Goal: Task Accomplishment & Management: Use online tool/utility

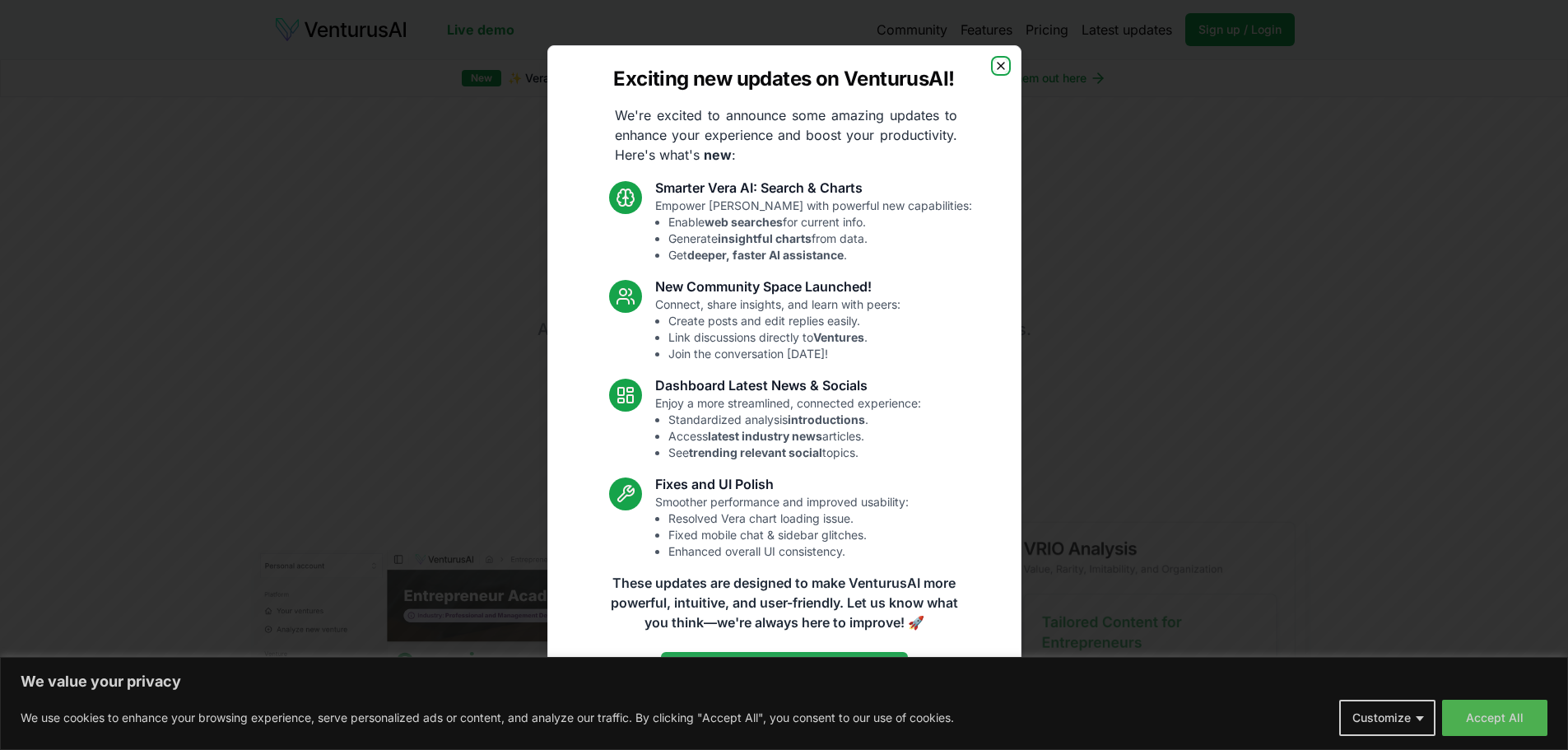
click at [998, 63] on icon "button" at bounding box center [1001, 66] width 13 height 13
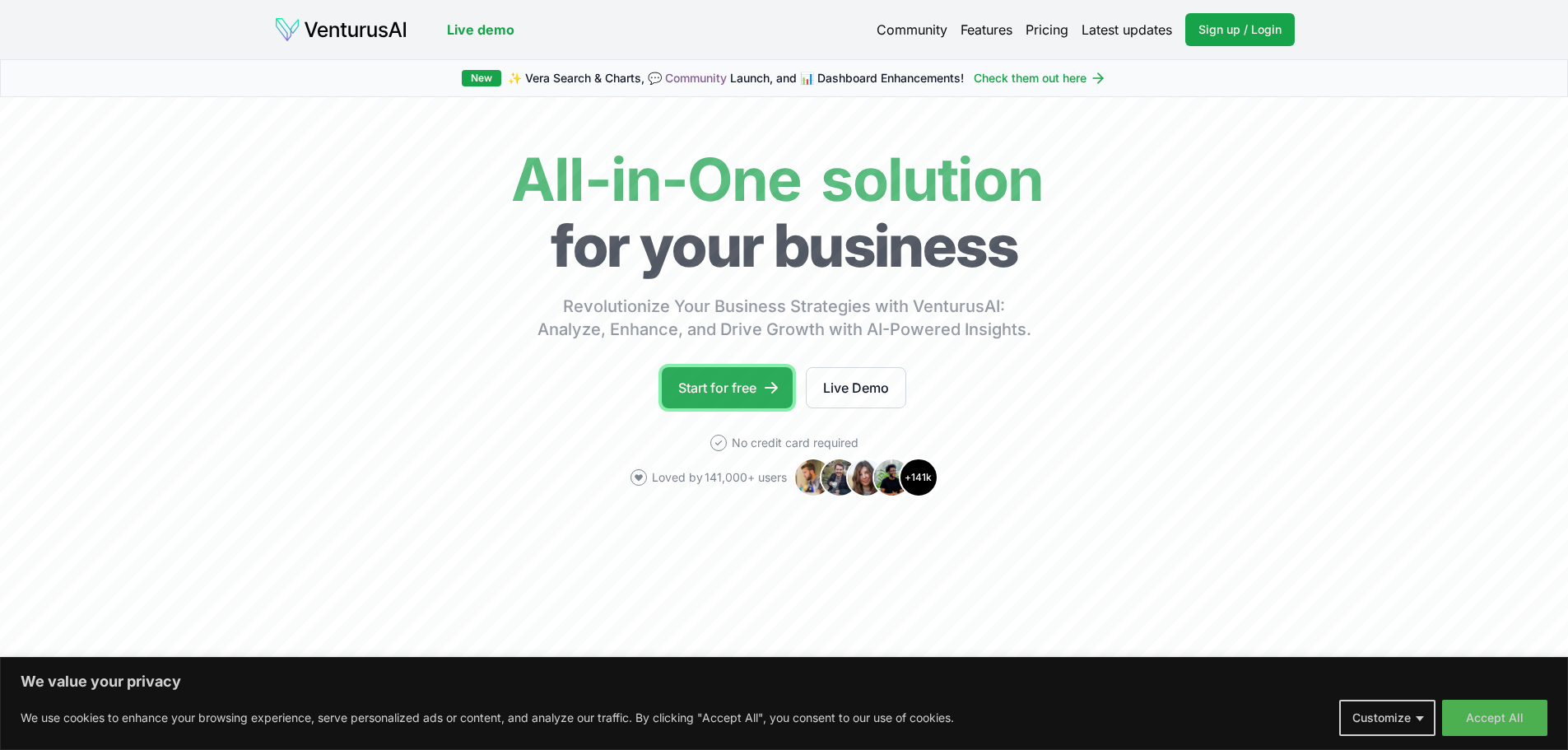
click at [727, 387] on link "Start for free" at bounding box center [727, 387] width 131 height 41
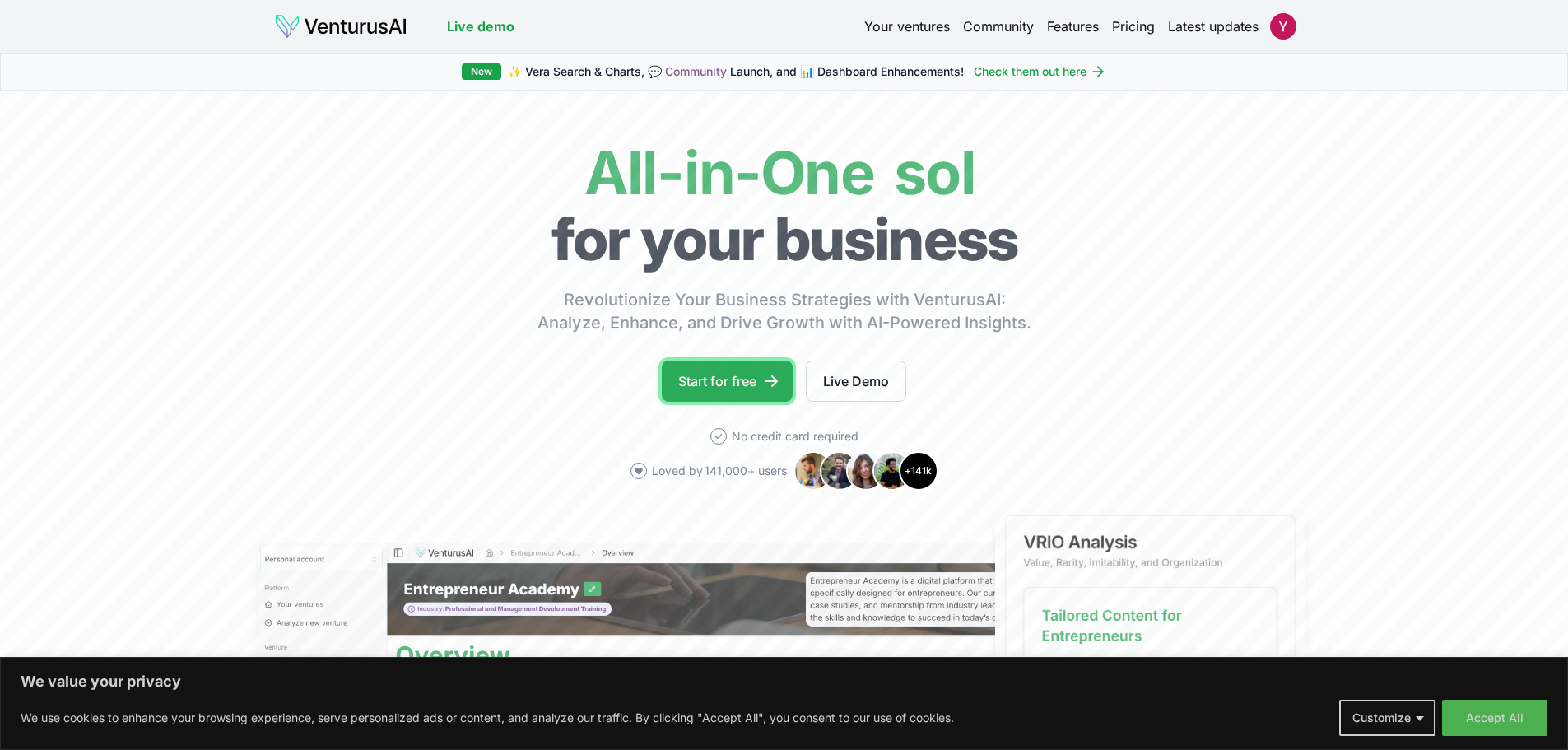
click at [752, 381] on link "Start for free" at bounding box center [727, 381] width 131 height 41
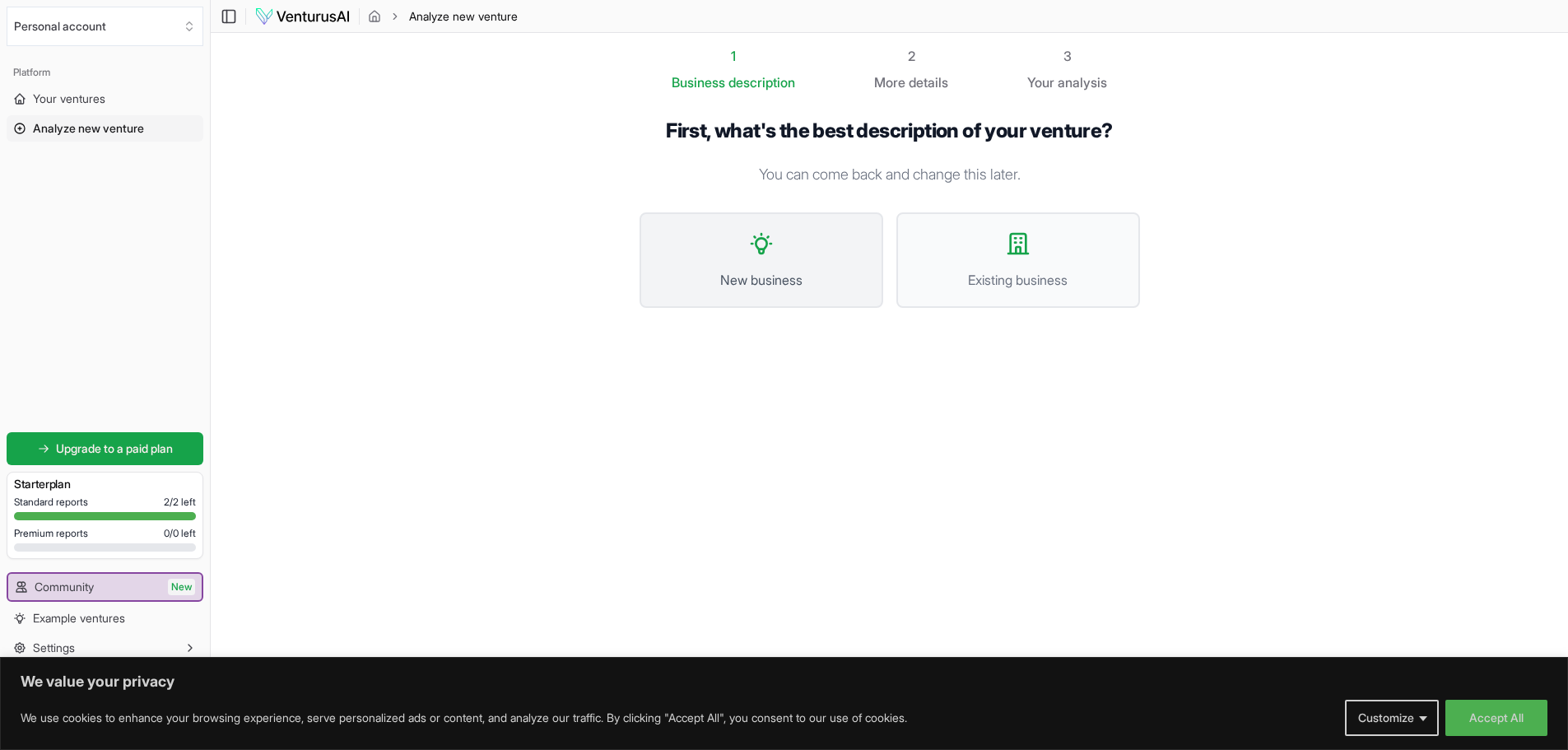
click at [735, 264] on button "New business" at bounding box center [761, 260] width 244 height 96
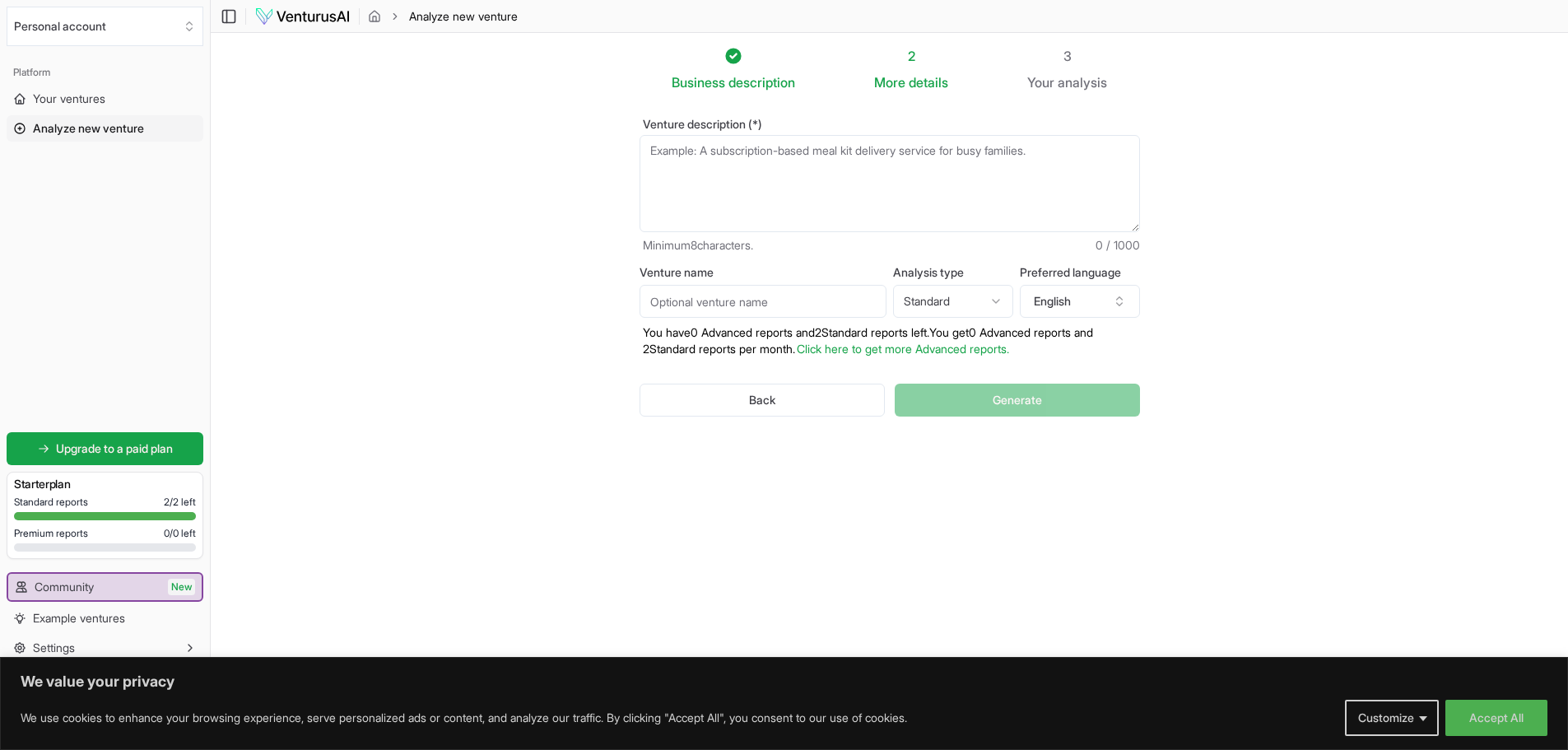
click at [771, 180] on textarea "Venture description (*)" at bounding box center [889, 184] width 500 height 97
click at [1089, 153] on textarea "A drink selling company that creates a canned drink that is targeted to kids so…" at bounding box center [889, 184] width 500 height 97
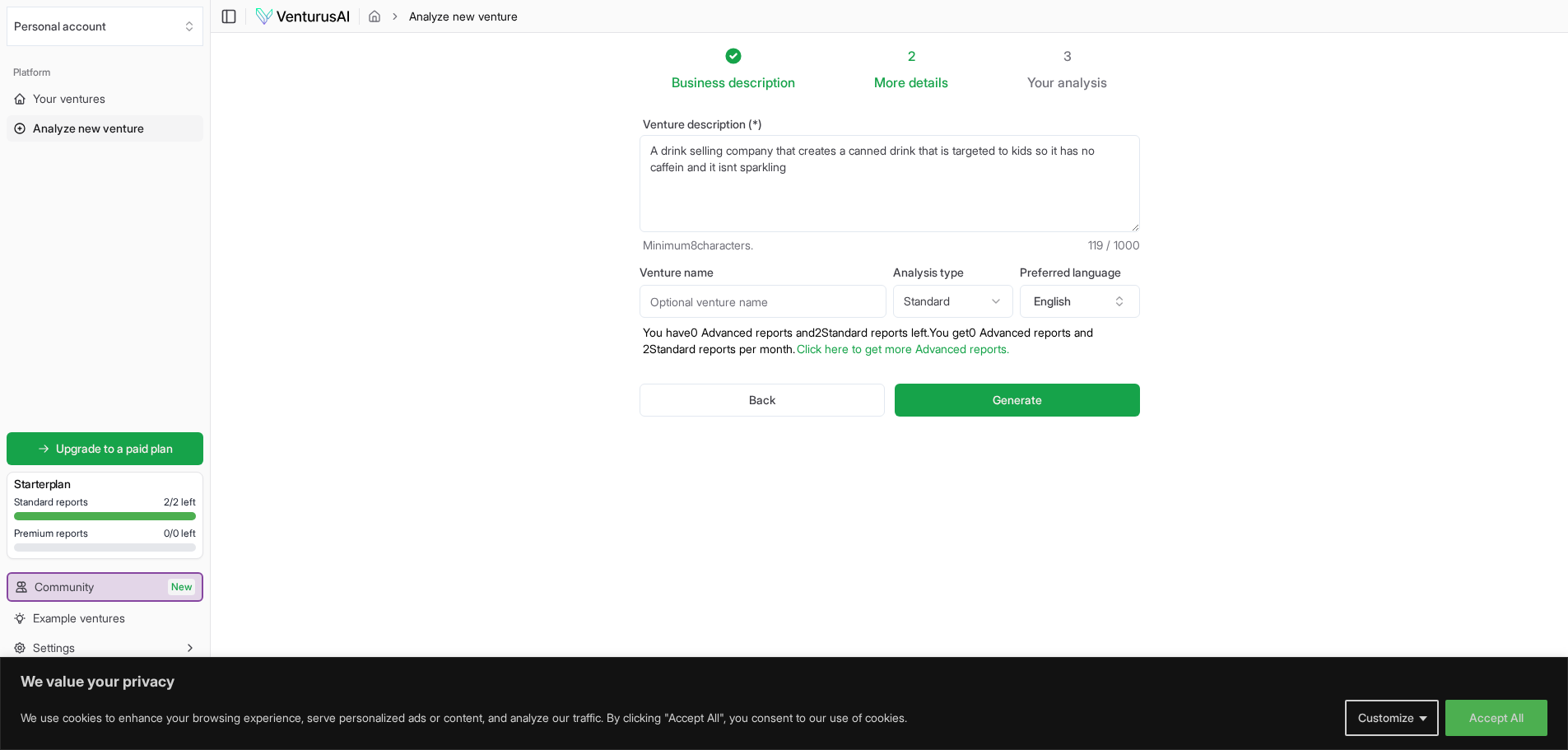
click at [0, 0] on div "Click to open assistant" at bounding box center [0, 0] width 0 height 0
click at [0, 0] on button "Fix all" at bounding box center [0, 0] width 0 height 0
type textarea "A drink-selling company that creates a canned drink that is targeted to kids so…"
click at [396, 265] on section "Business description 2 More details 3 Your analysis Venture description (*) A d…" at bounding box center [889, 350] width 1358 height 635
click at [742, 309] on input "Venture name" at bounding box center [763, 301] width 247 height 33
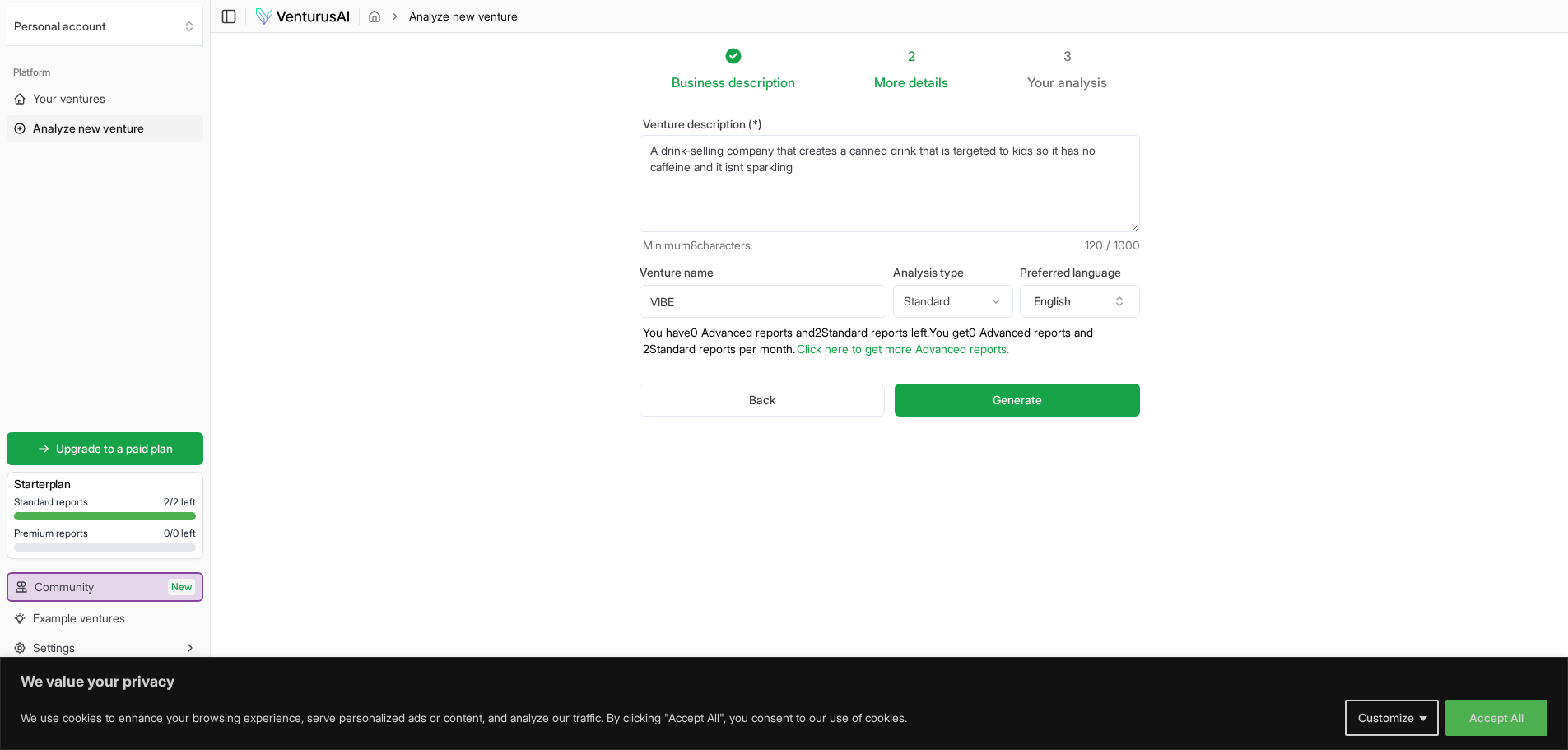
type input "VIBE"
click at [900, 309] on html "We value your privacy We use cookies to enhance your browsing experience, serve…" at bounding box center [784, 375] width 1568 height 750
click at [914, 306] on html "We value your privacy We use cookies to enhance your browsing experience, serve…" at bounding box center [784, 375] width 1568 height 750
click at [1073, 290] on html "We value your privacy We use cookies to enhance your browsing experience, serve…" at bounding box center [784, 375] width 1568 height 750
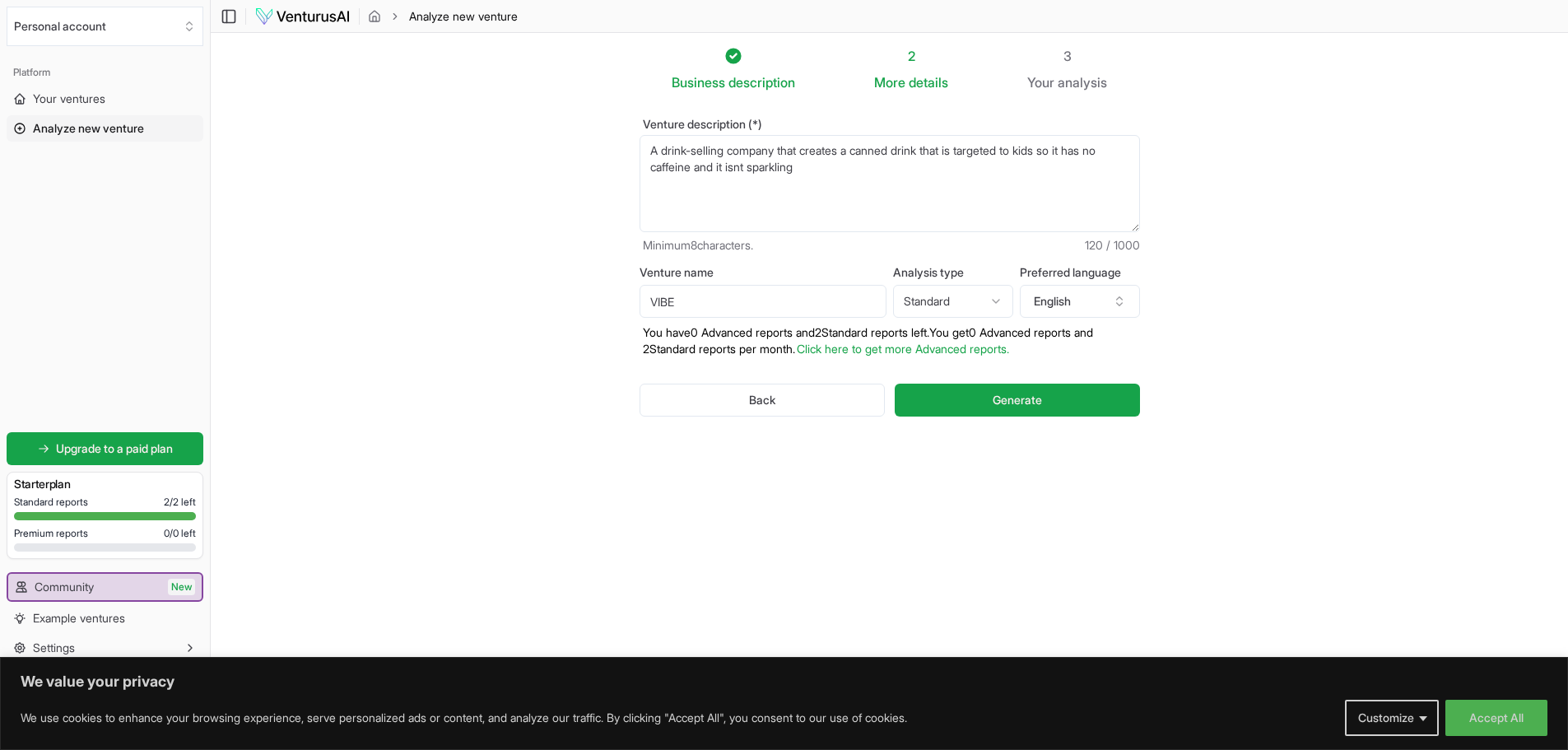
click at [969, 290] on html "We value your privacy We use cookies to enhance your browsing experience, serve…" at bounding box center [784, 375] width 1568 height 750
click at [1074, 290] on html "We value your privacy We use cookies to enhance your browsing experience, serve…" at bounding box center [784, 375] width 1568 height 750
drag, startPoint x: 981, startPoint y: 490, endPoint x: 983, endPoint y: 472, distance: 18.1
click at [983, 480] on div "Business description 2 More details 3 Your analysis Venture description (*) A d…" at bounding box center [890, 342] width 553 height 593
click at [972, 397] on button "Generate" at bounding box center [1017, 400] width 245 height 33
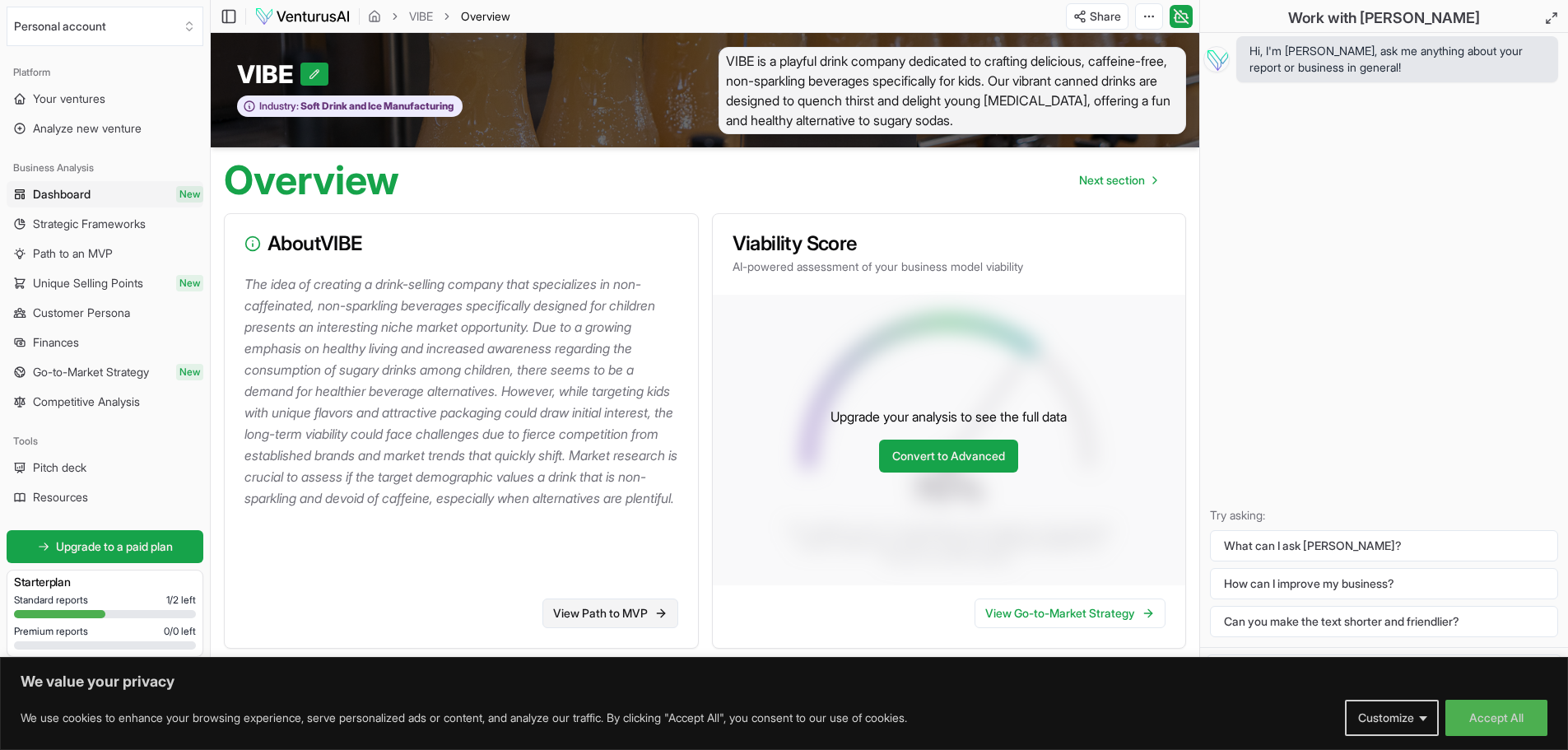
click at [585, 599] on link "View Path to MVP" at bounding box center [610, 613] width 136 height 29
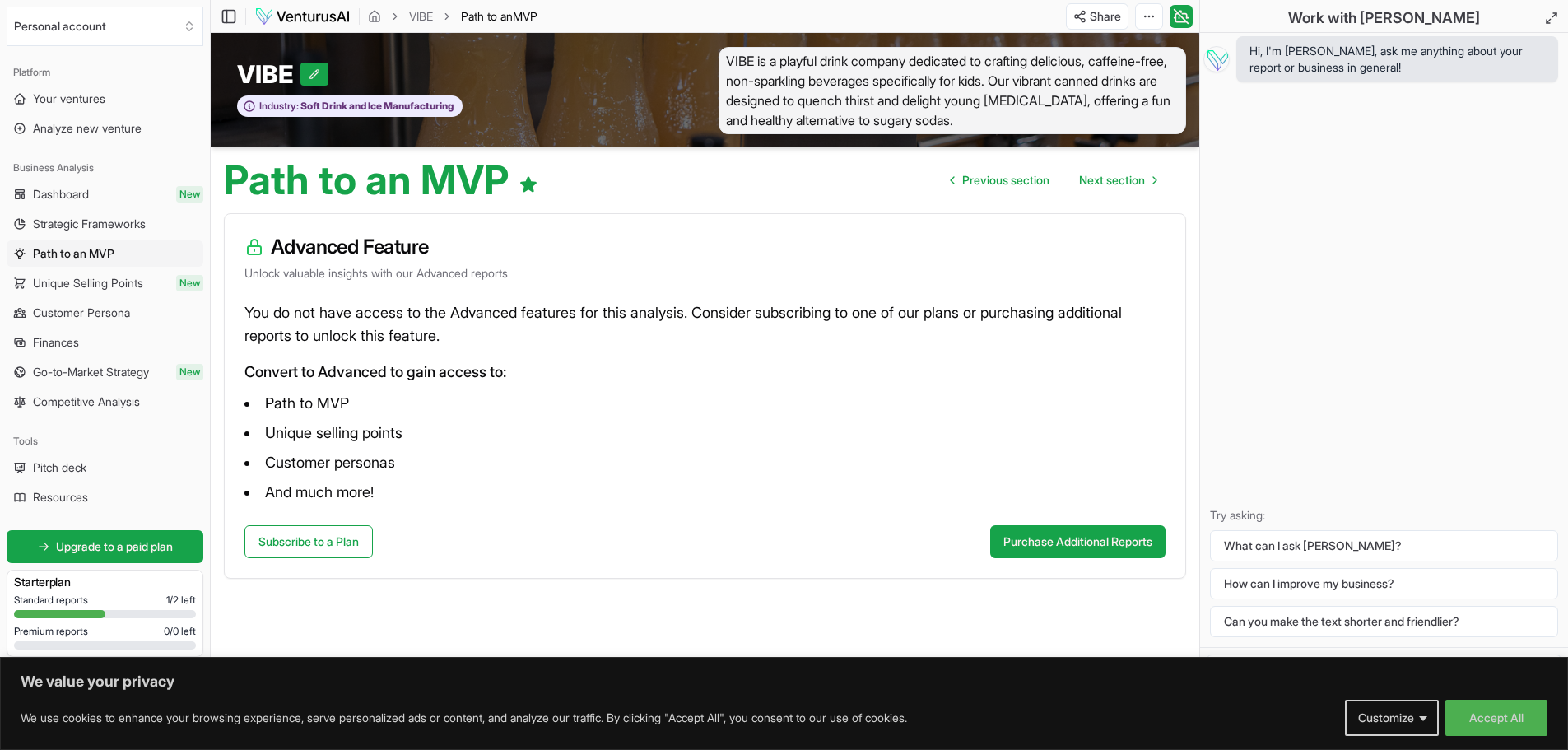
click at [273, 418] on ul "Path to MVP Unique selling points Customer personas And much more!" at bounding box center [705, 448] width 921 height 115
click at [272, 426] on li "Unique selling points" at bounding box center [705, 433] width 921 height 26
click at [282, 429] on li "Unique selling points" at bounding box center [705, 433] width 921 height 26
click at [289, 429] on li "Unique selling points" at bounding box center [705, 433] width 921 height 26
drag, startPoint x: 363, startPoint y: 420, endPoint x: 404, endPoint y: 409, distance: 42.4
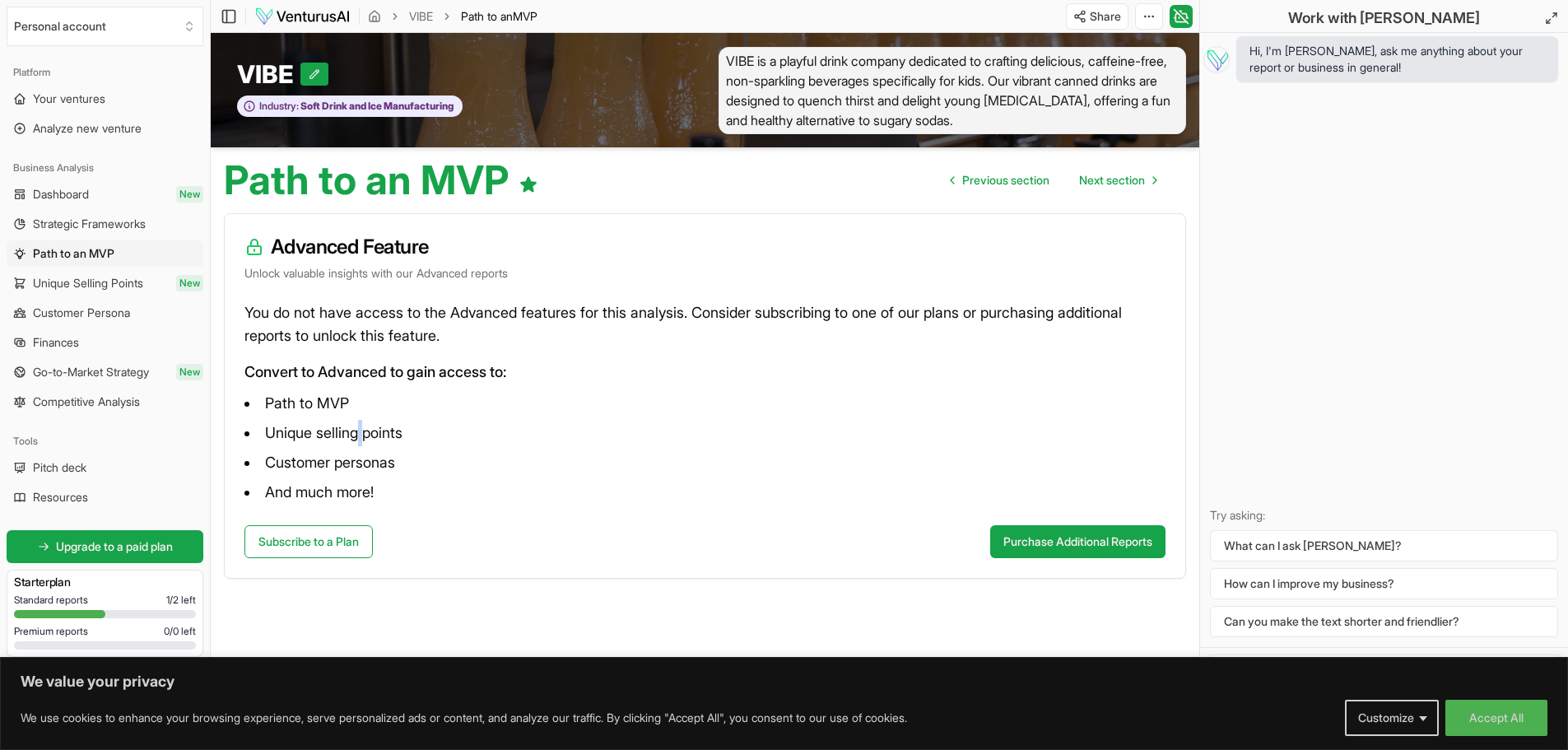
click at [372, 419] on ul "Path to MVP Unique selling points Customer personas And much more!" at bounding box center [705, 448] width 921 height 115
click at [405, 408] on li "Path to MVP" at bounding box center [705, 403] width 921 height 26
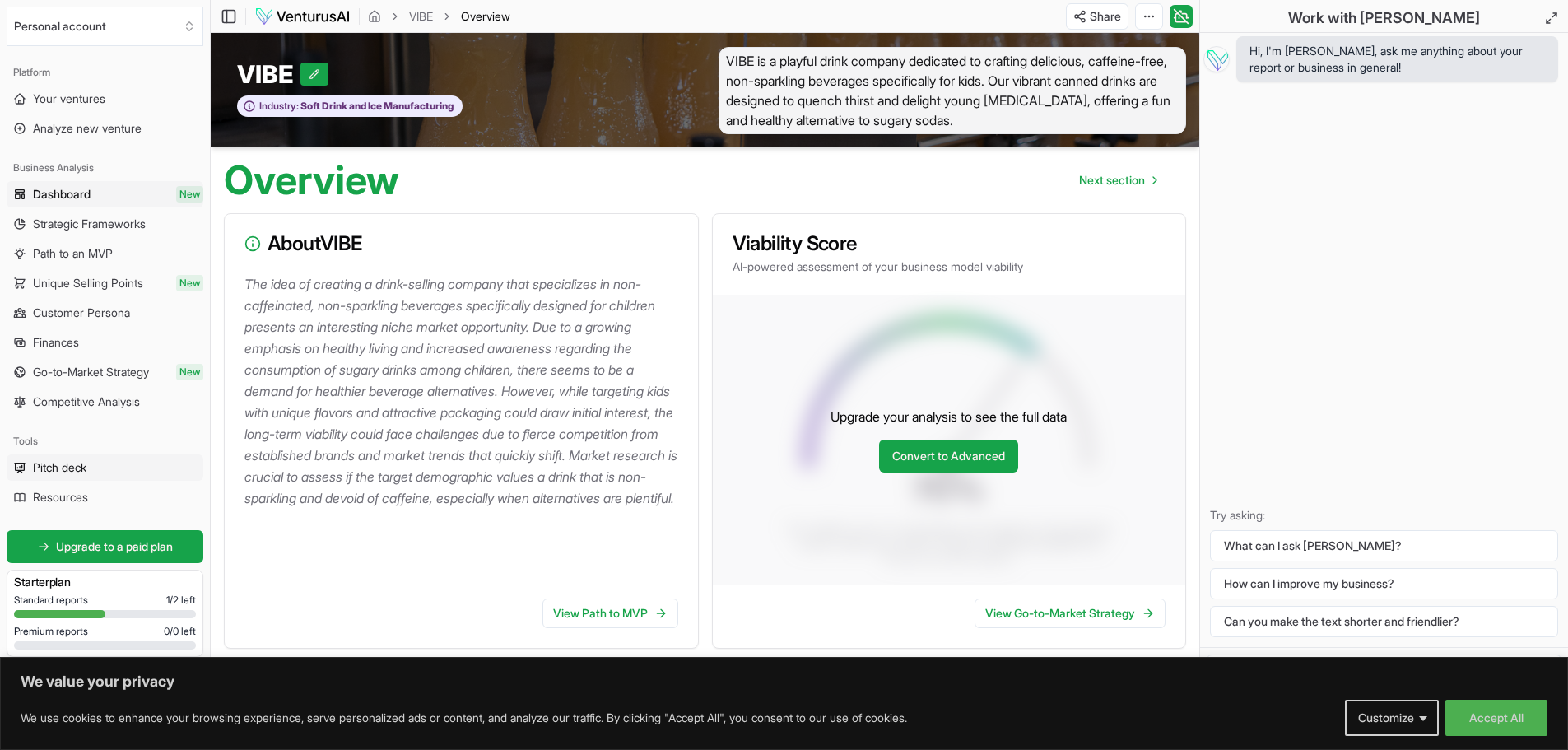
click at [92, 470] on link "Pitch deck" at bounding box center [104, 468] width 196 height 26
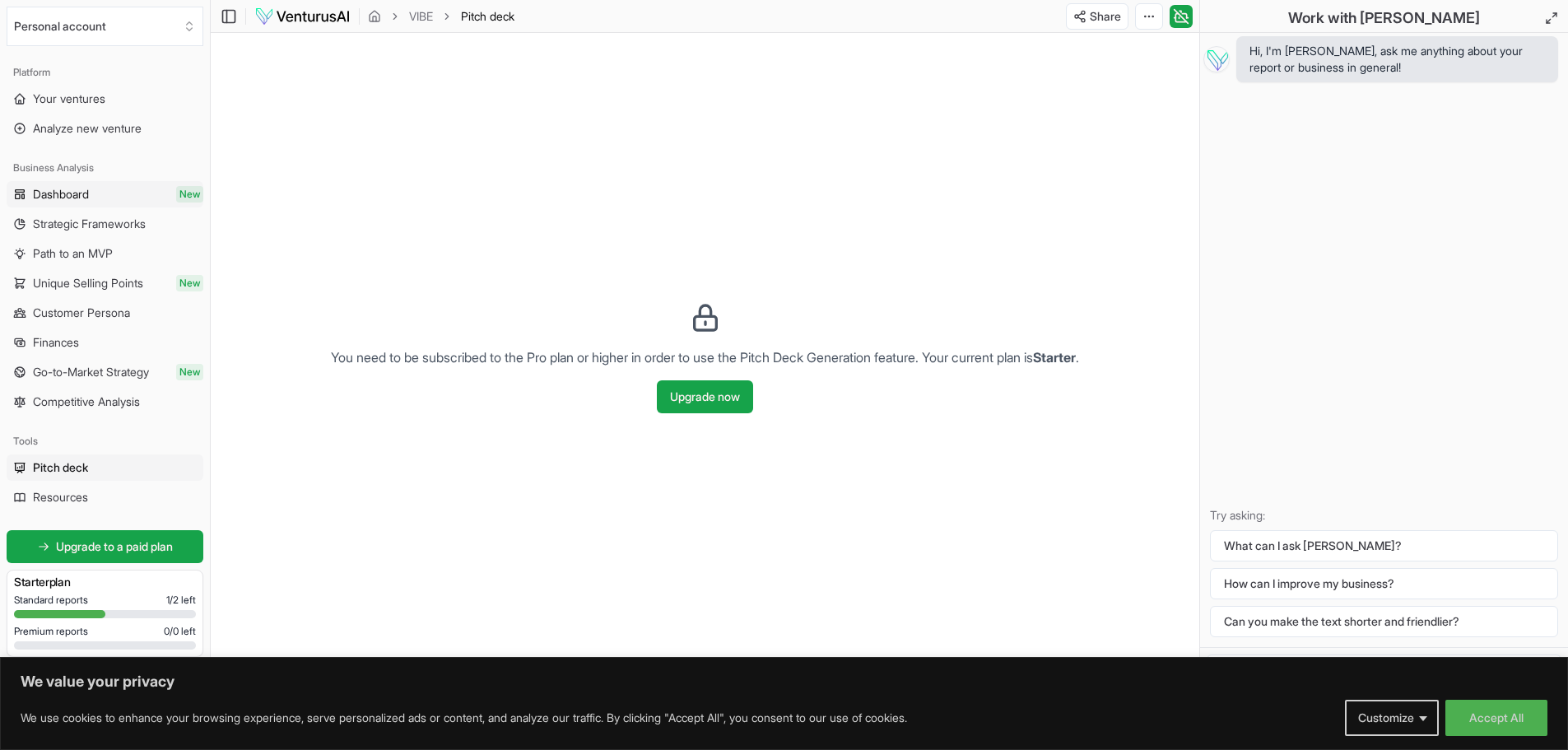
click at [87, 189] on span "Dashboard" at bounding box center [60, 195] width 56 height 16
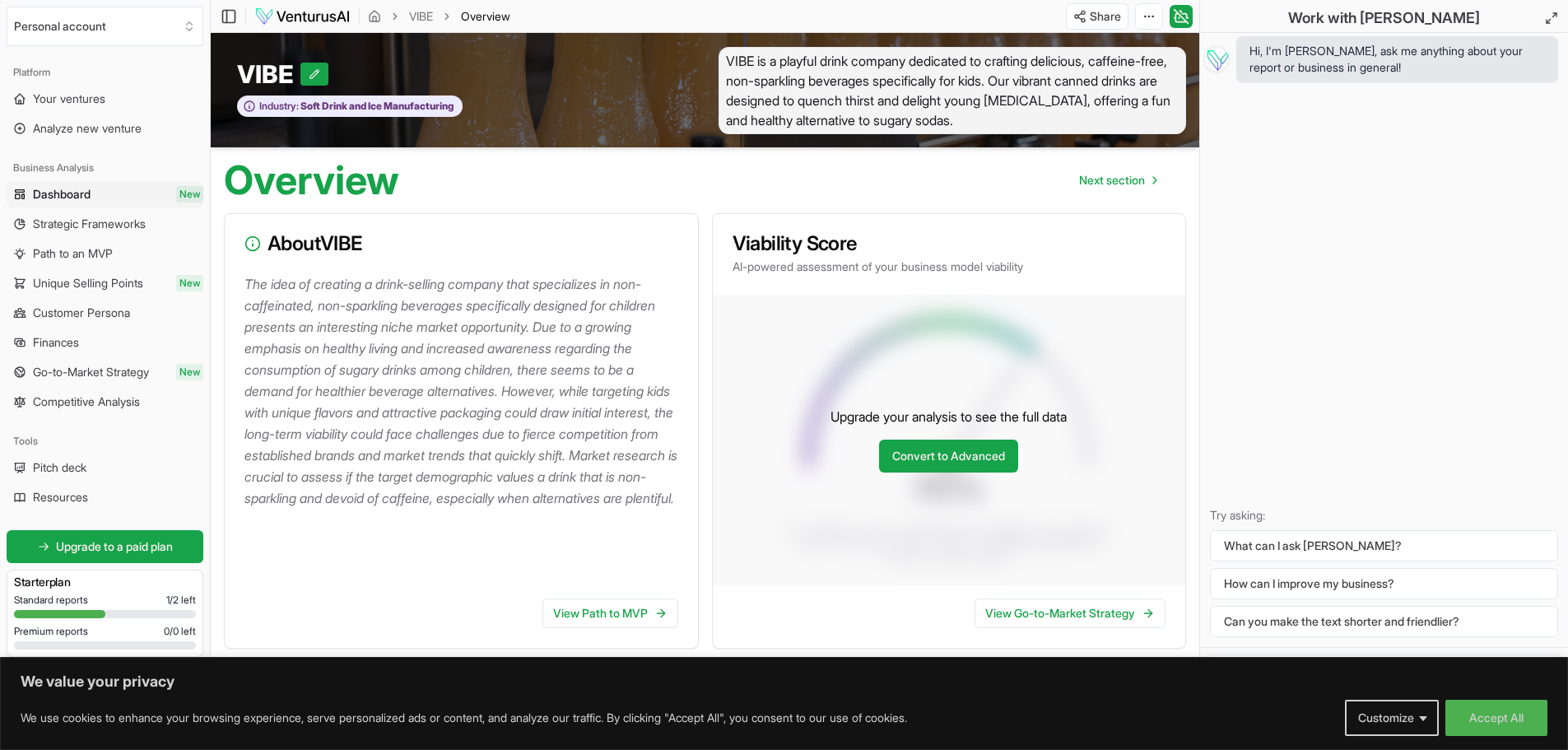
click at [850, 84] on span "VIBE is a playful drink company dedicated to crafting delicious, caffeine-free,…" at bounding box center [952, 90] width 468 height 88
drag, startPoint x: 844, startPoint y: 65, endPoint x: 820, endPoint y: 65, distance: 24.0
click at [843, 65] on span "VIBE is a playful drink company dedicated to crafting delicious, caffeine-free,…" at bounding box center [952, 90] width 468 height 88
drag, startPoint x: 773, startPoint y: 74, endPoint x: 737, endPoint y: 79, distance: 36.3
click at [763, 76] on span "VIBE is a playful drink company dedicated to crafting delicious, caffeine-free,…" at bounding box center [952, 90] width 468 height 88
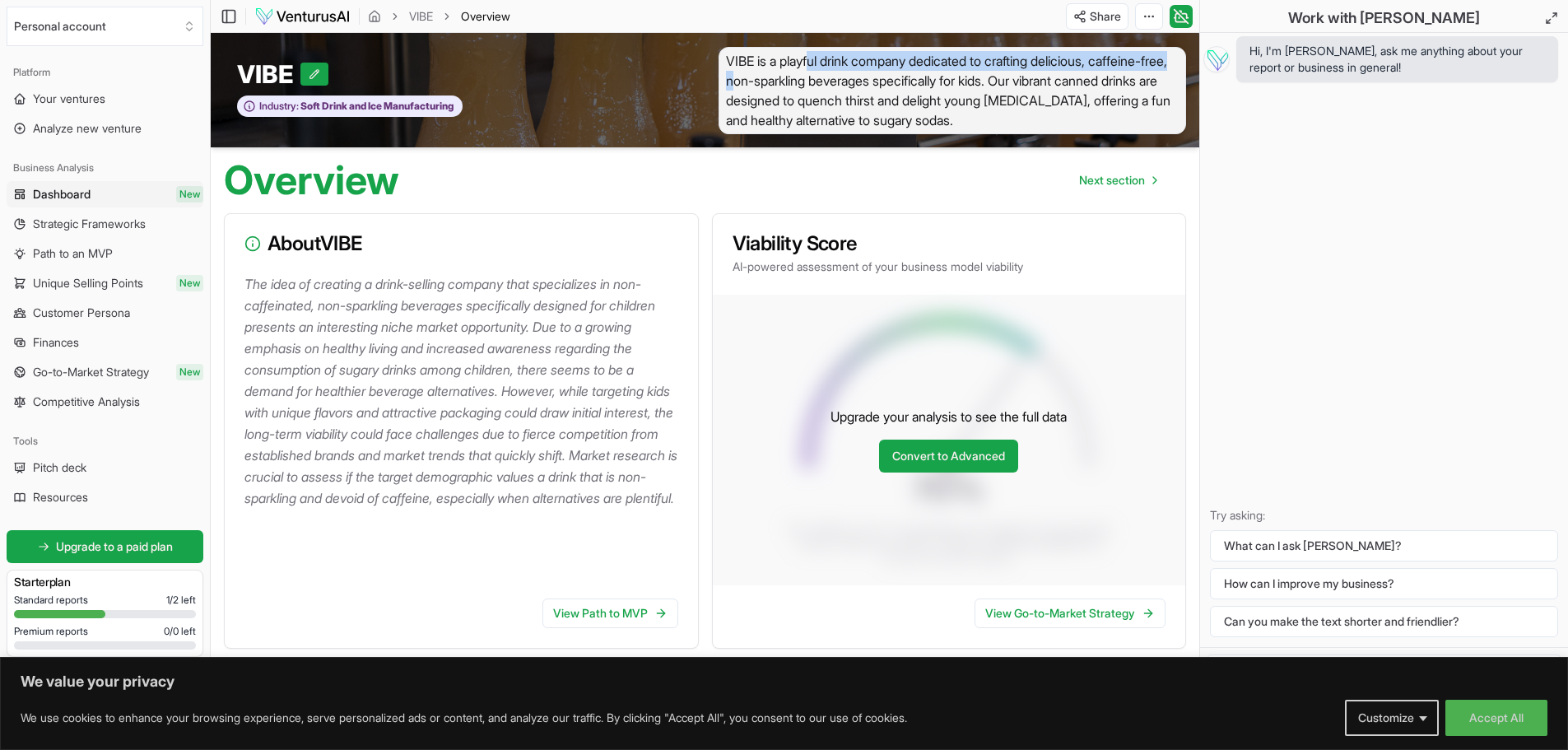
click at [820, 62] on span "VIBE is a playful drink company dedicated to crafting delicious, caffeine-free,…" at bounding box center [952, 90] width 468 height 88
click at [316, 64] on button at bounding box center [314, 74] width 28 height 23
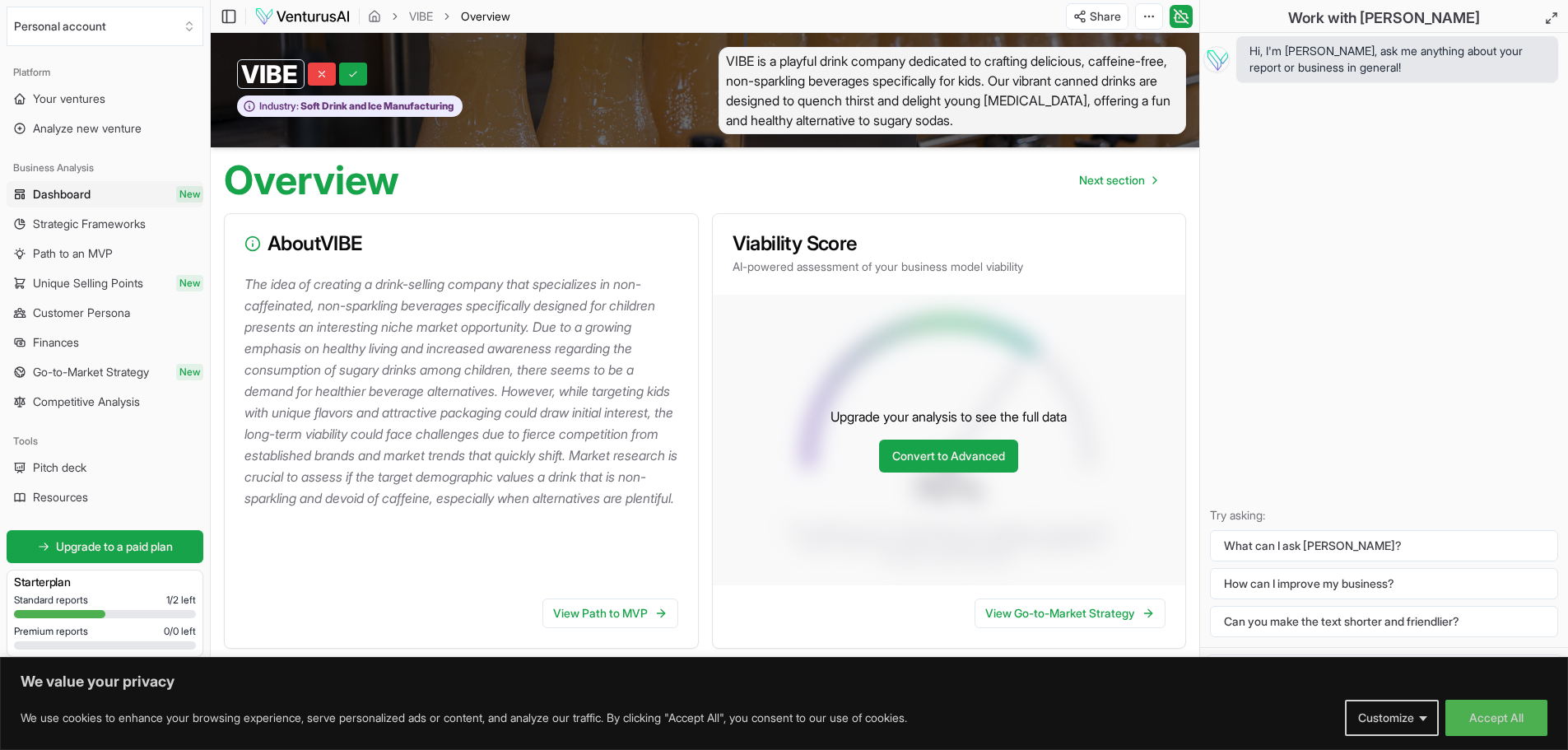
click at [829, 60] on span "VIBE is a playful drink company dedicated to crafting delicious, caffeine-free,…" at bounding box center [952, 90] width 468 height 88
click at [354, 58] on div "VIBE VIBE Industry: Soft Drink and Ice Manufacturing" at bounding box center [458, 90] width 495 height 88
click at [354, 67] on button at bounding box center [353, 74] width 28 height 23
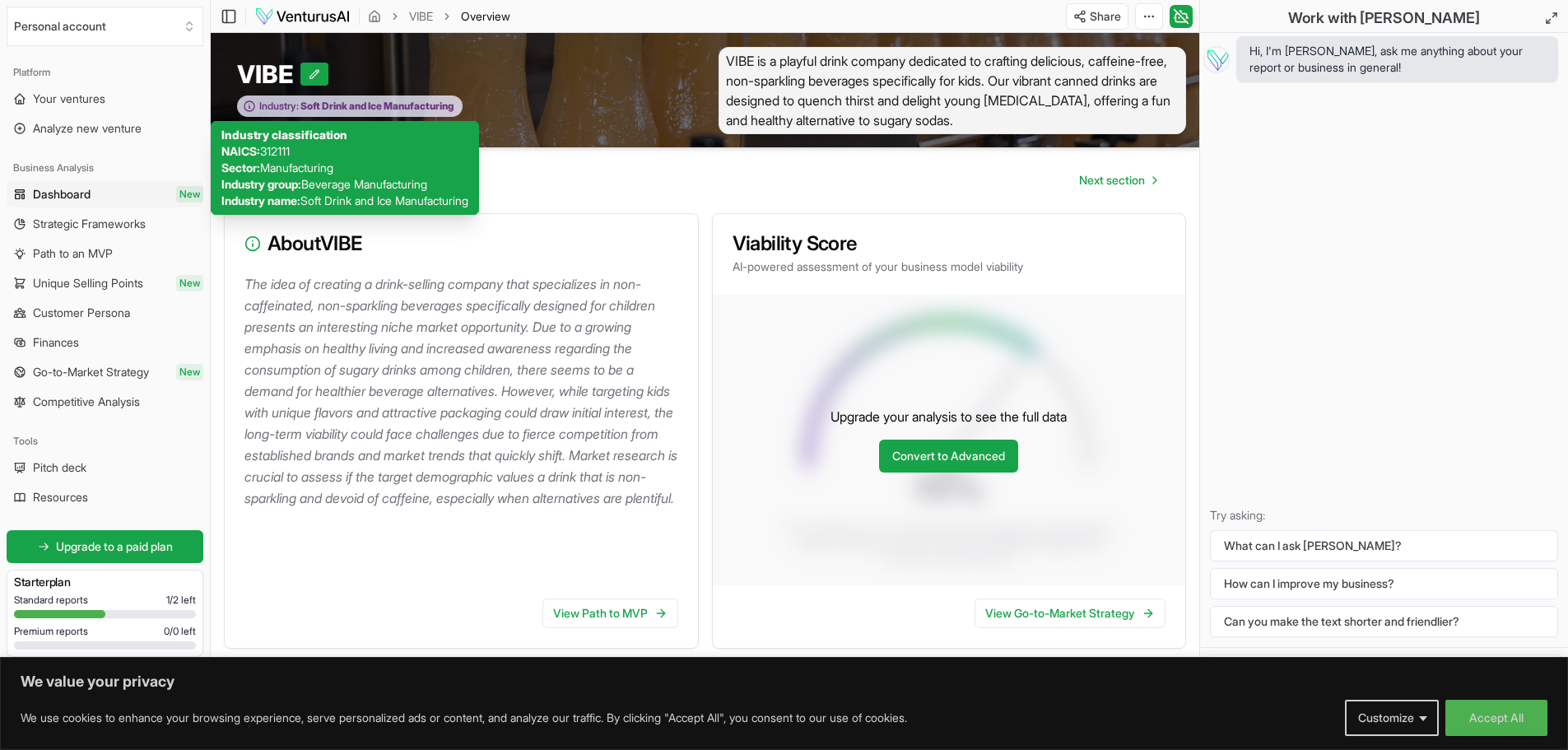
click at [378, 104] on span "Soft Drink and Ice Manufacturing" at bounding box center [375, 106] width 154 height 13
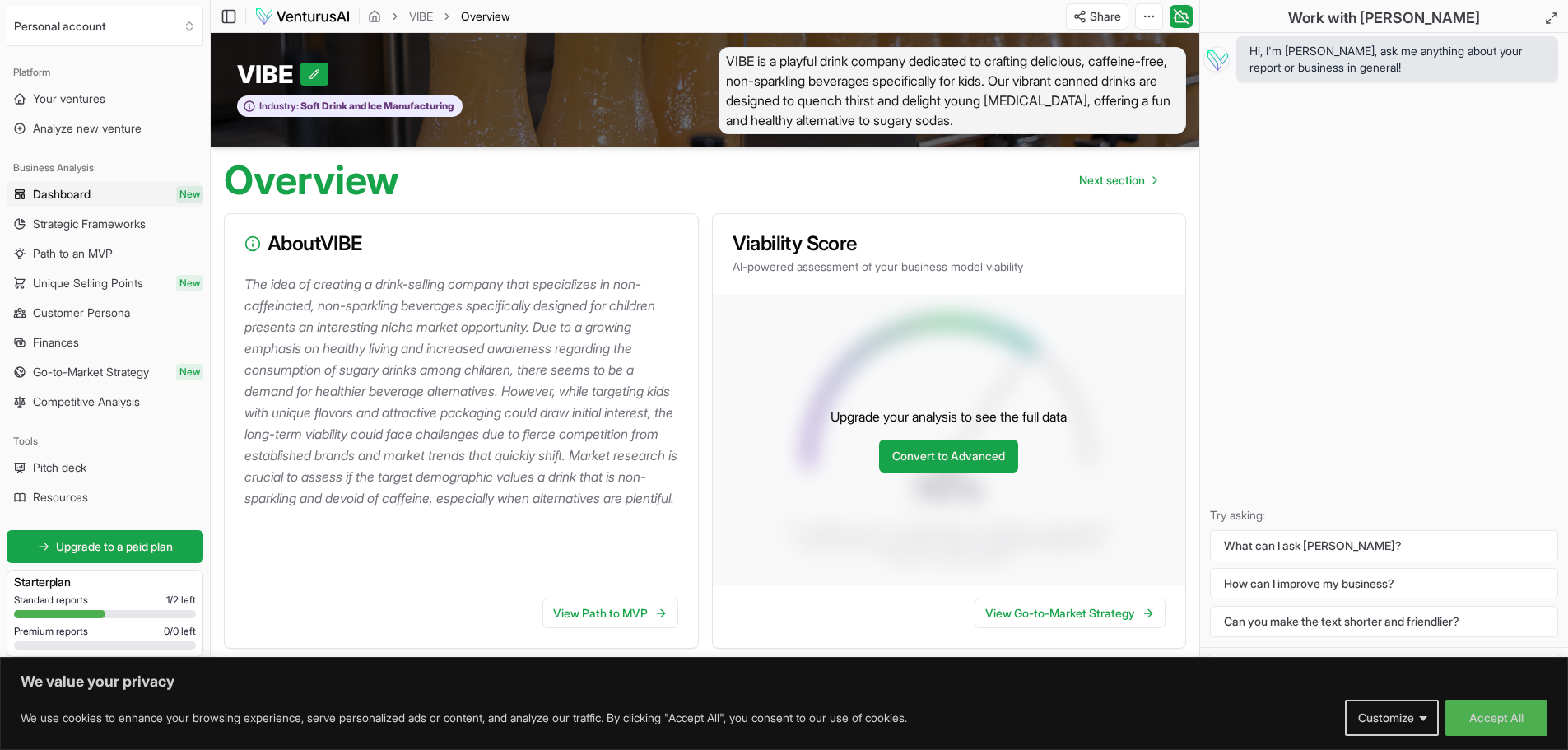
click at [825, 57] on span "VIBE is a playful drink company dedicated to crafting delicious, caffeine-free,…" at bounding box center [952, 90] width 468 height 88
click at [1092, 92] on span "VIBE is a playful drink company dedicated to crafting delicious, caffeine-free,…" at bounding box center [952, 90] width 468 height 88
drag, startPoint x: 1165, startPoint y: 55, endPoint x: 1108, endPoint y: 67, distance: 58.2
click at [1123, 67] on span "VIBE is a playful drink company dedicated to crafting delicious, caffeine-free,…" at bounding box center [952, 90] width 468 height 88
drag, startPoint x: 1097, startPoint y: 66, endPoint x: 1076, endPoint y: 66, distance: 21.0
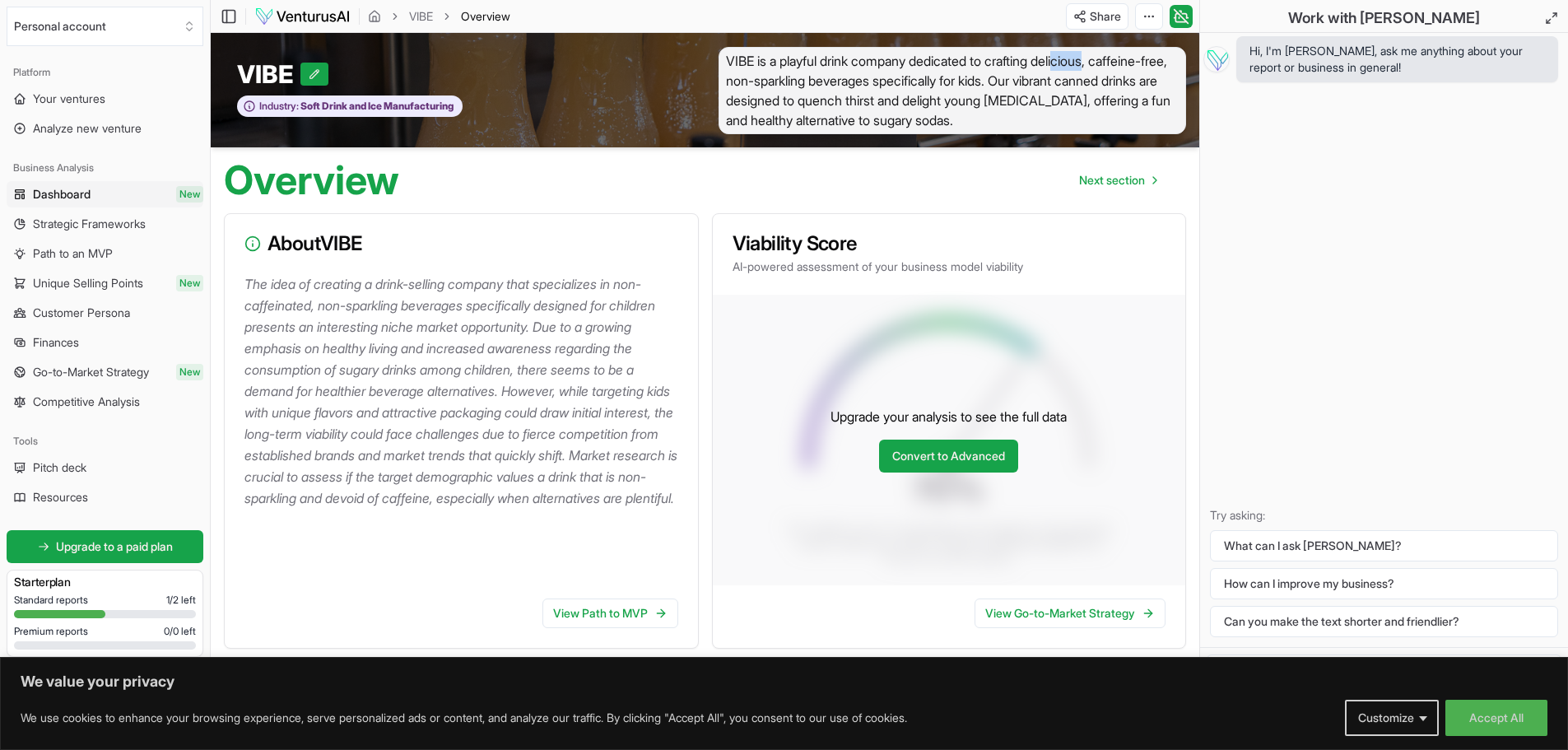
click at [1077, 66] on span "VIBE is a playful drink company dedicated to crafting delicious, caffeine-free,…" at bounding box center [952, 90] width 468 height 88
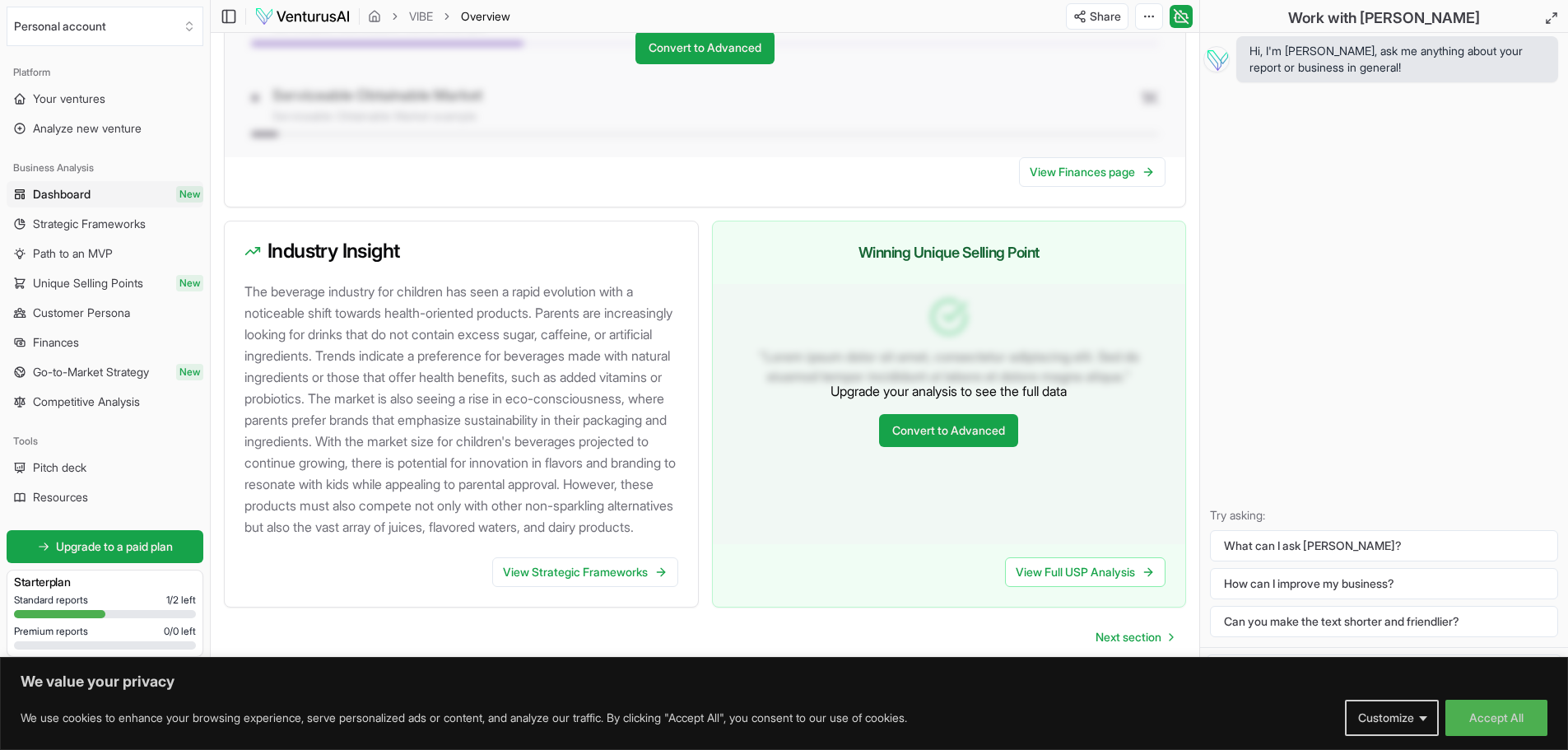
scroll to position [1465, 0]
click at [1149, 642] on span "Next section" at bounding box center [1129, 638] width 66 height 16
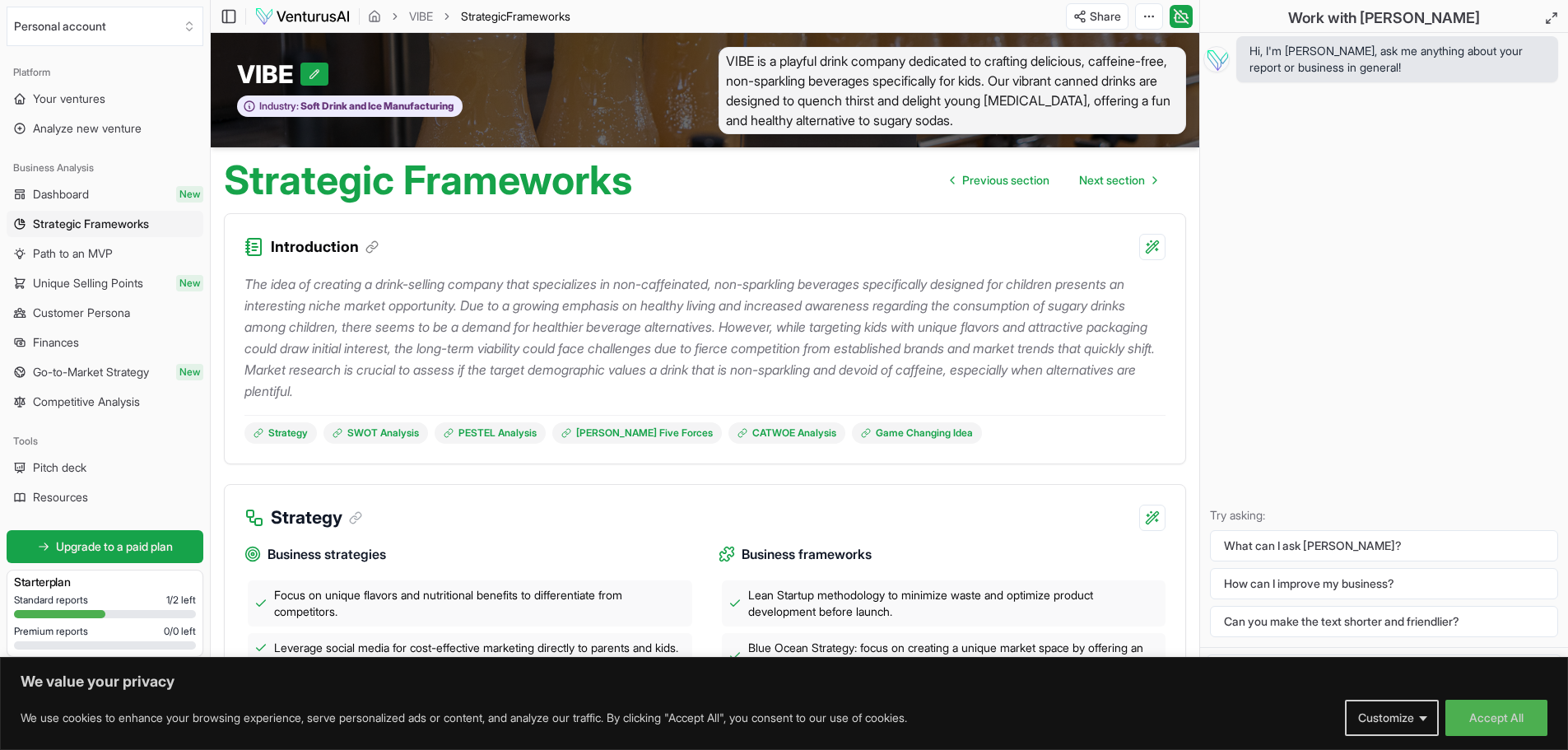
click at [868, 73] on span "VIBE is a playful drink company dedicated to crafting delicious, caffeine-free,…" at bounding box center [952, 90] width 468 height 88
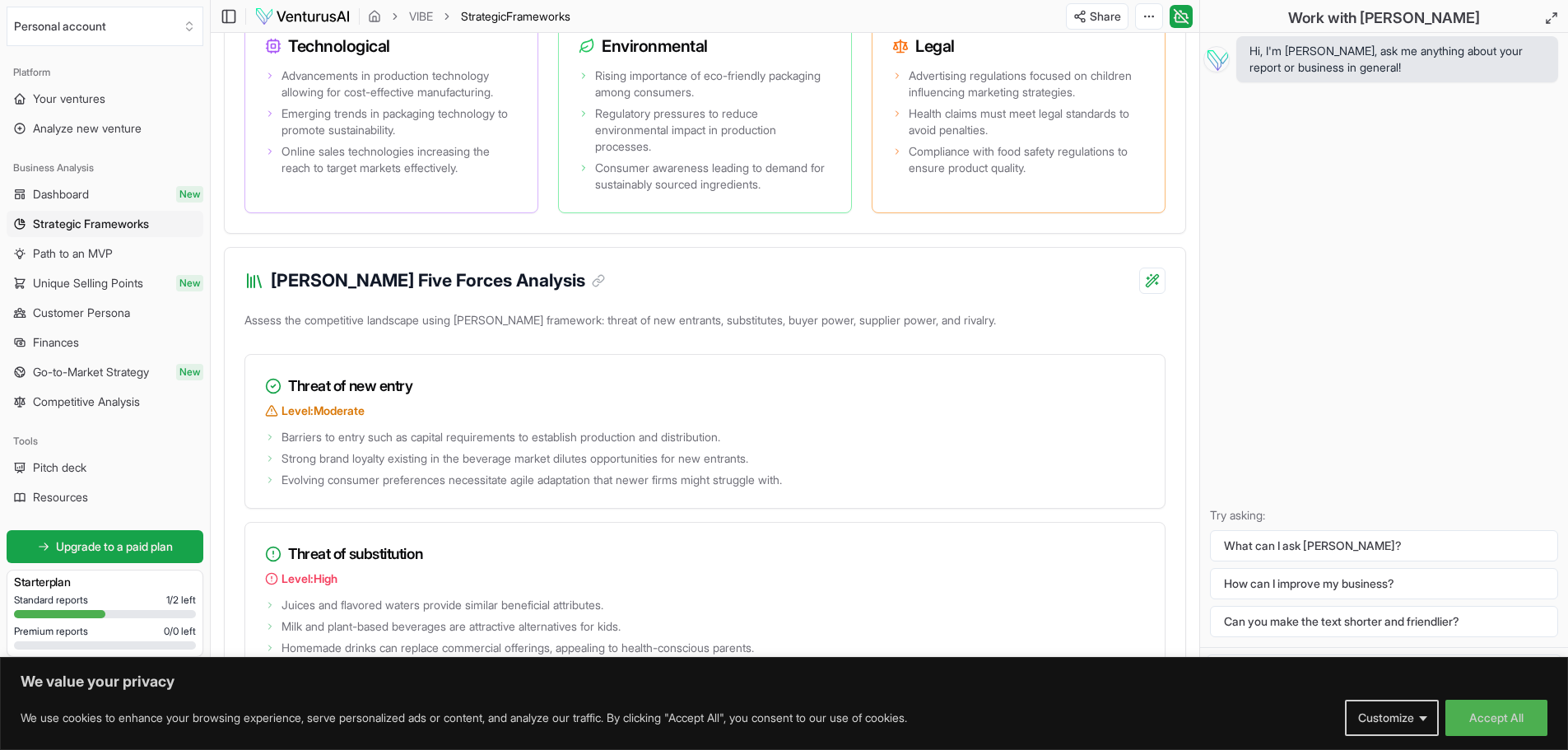
scroll to position [1812, 0]
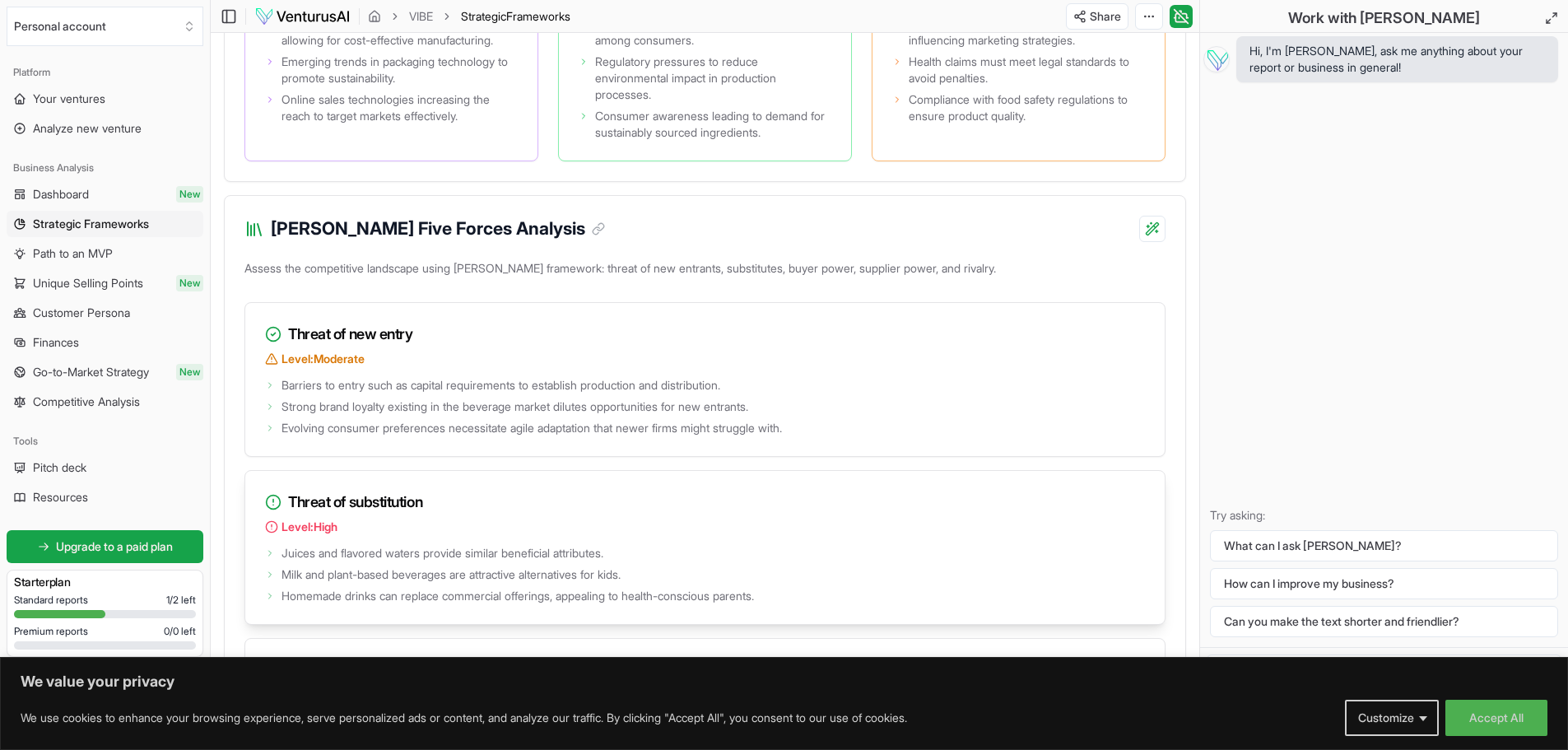
click at [275, 510] on circle at bounding box center [273, 502] width 14 height 14
click at [275, 511] on icon at bounding box center [273, 502] width 16 height 16
click at [276, 533] on div "Threat of substitution Level: High" at bounding box center [705, 507] width 920 height 71
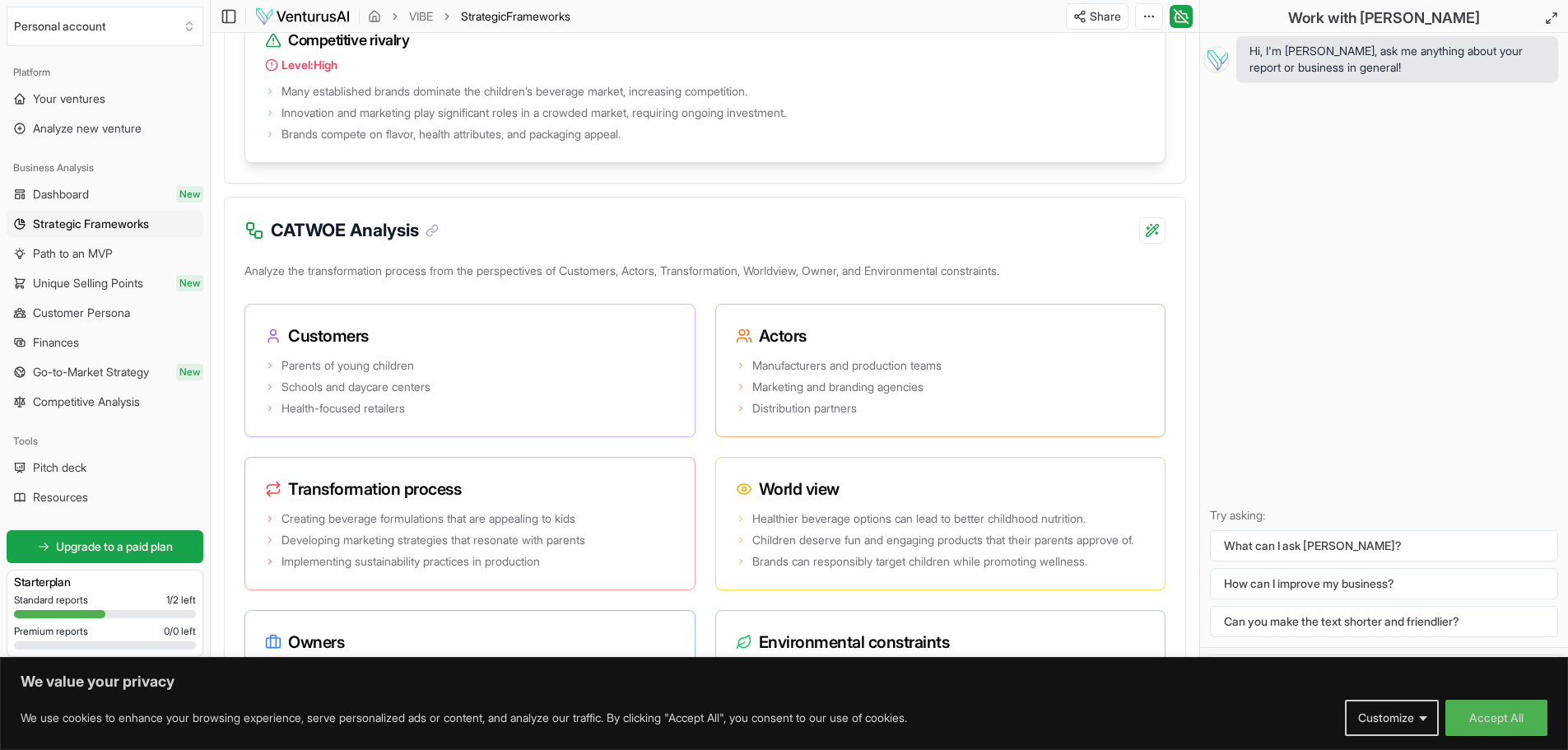
scroll to position [2800, 0]
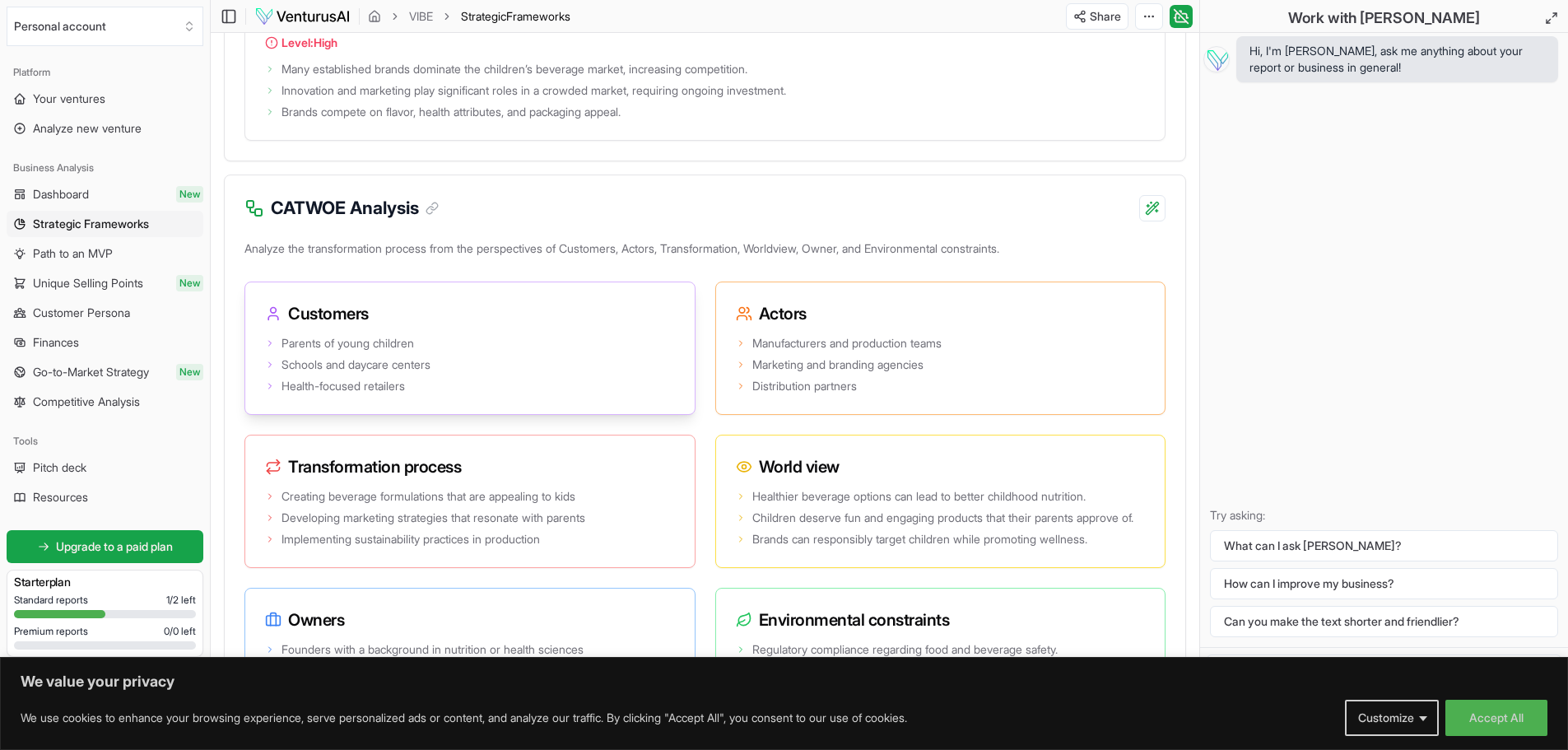
click at [441, 395] on li "Health-focused retailers" at bounding box center [469, 386] width 410 height 16
click at [414, 352] on span "Parents of young children" at bounding box center [347, 343] width 132 height 16
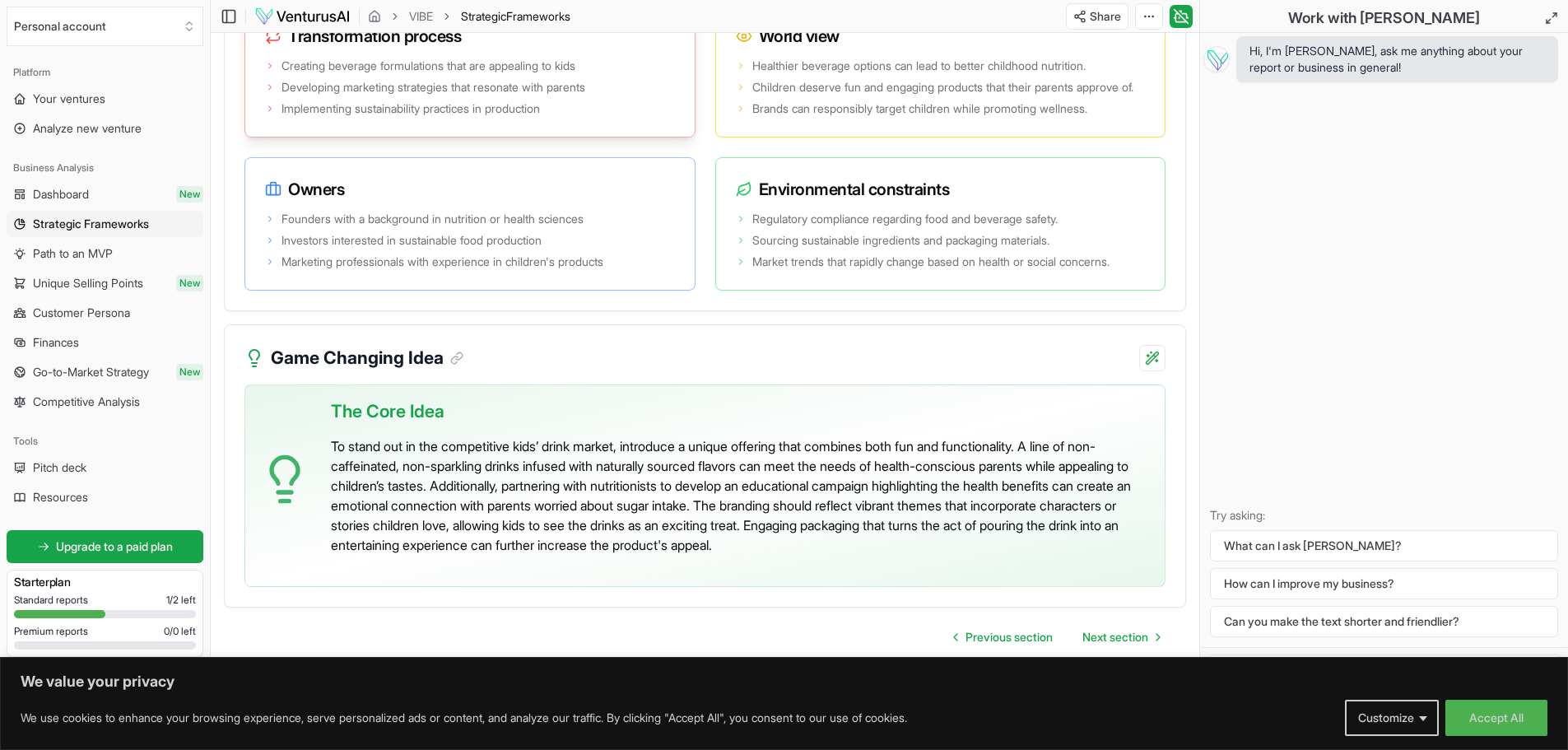
scroll to position [3264, 0]
click at [1088, 635] on span "Next section" at bounding box center [1116, 638] width 66 height 16
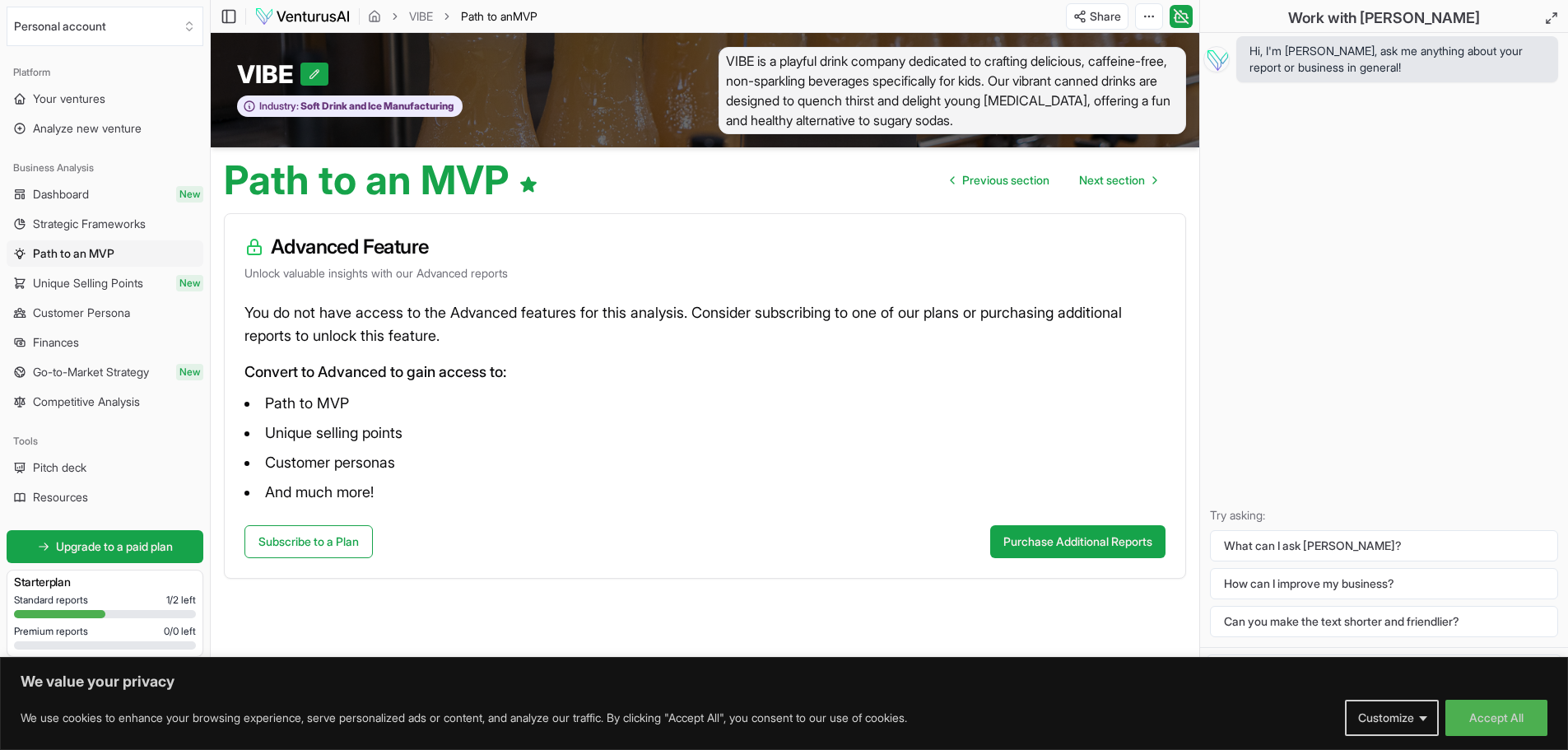
scroll to position [1, 0]
click at [133, 281] on span "Unique Selling Points" at bounding box center [88, 283] width 110 height 16
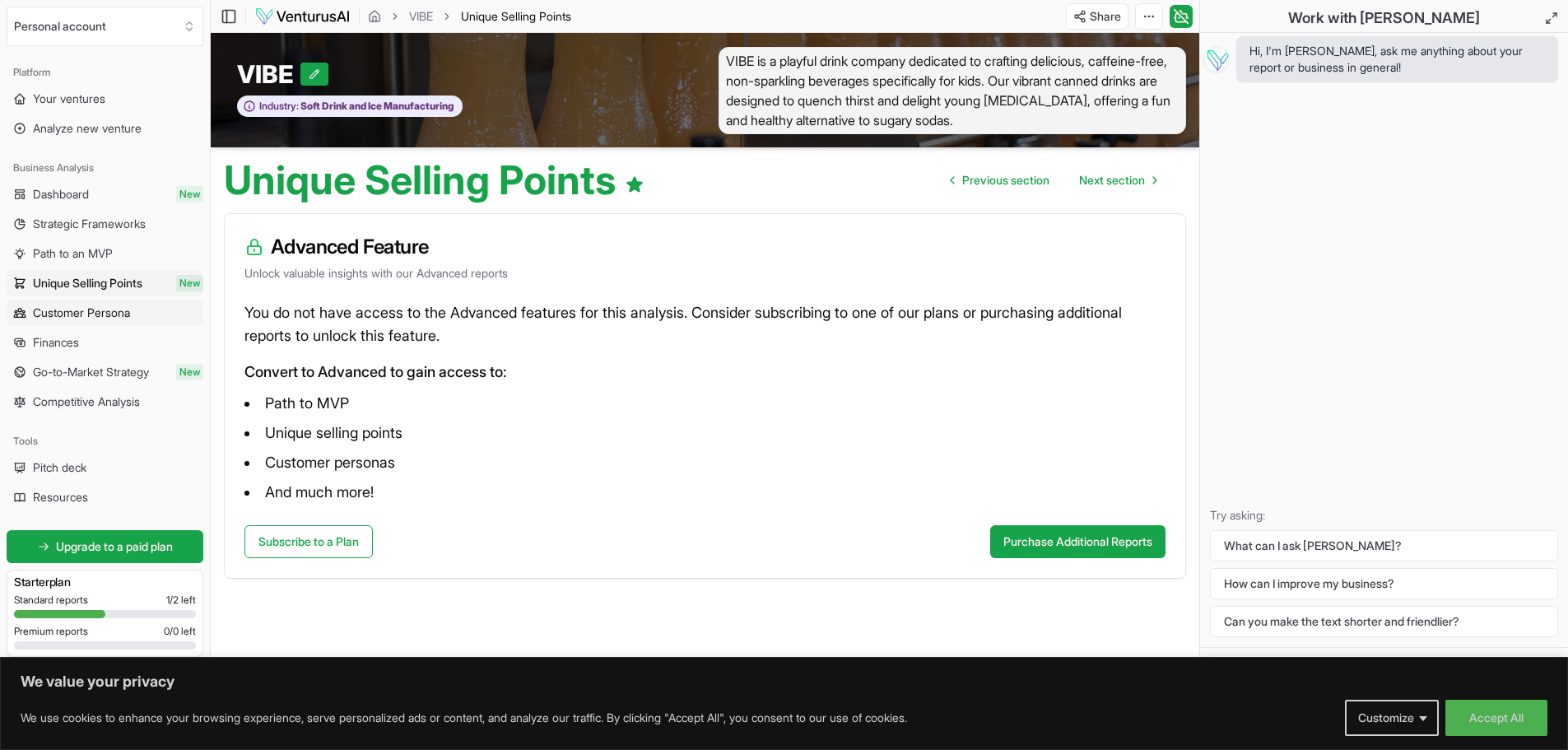
click at [94, 304] on link "Customer Persona" at bounding box center [104, 312] width 196 height 26
click at [97, 339] on link "Finances" at bounding box center [104, 343] width 196 height 26
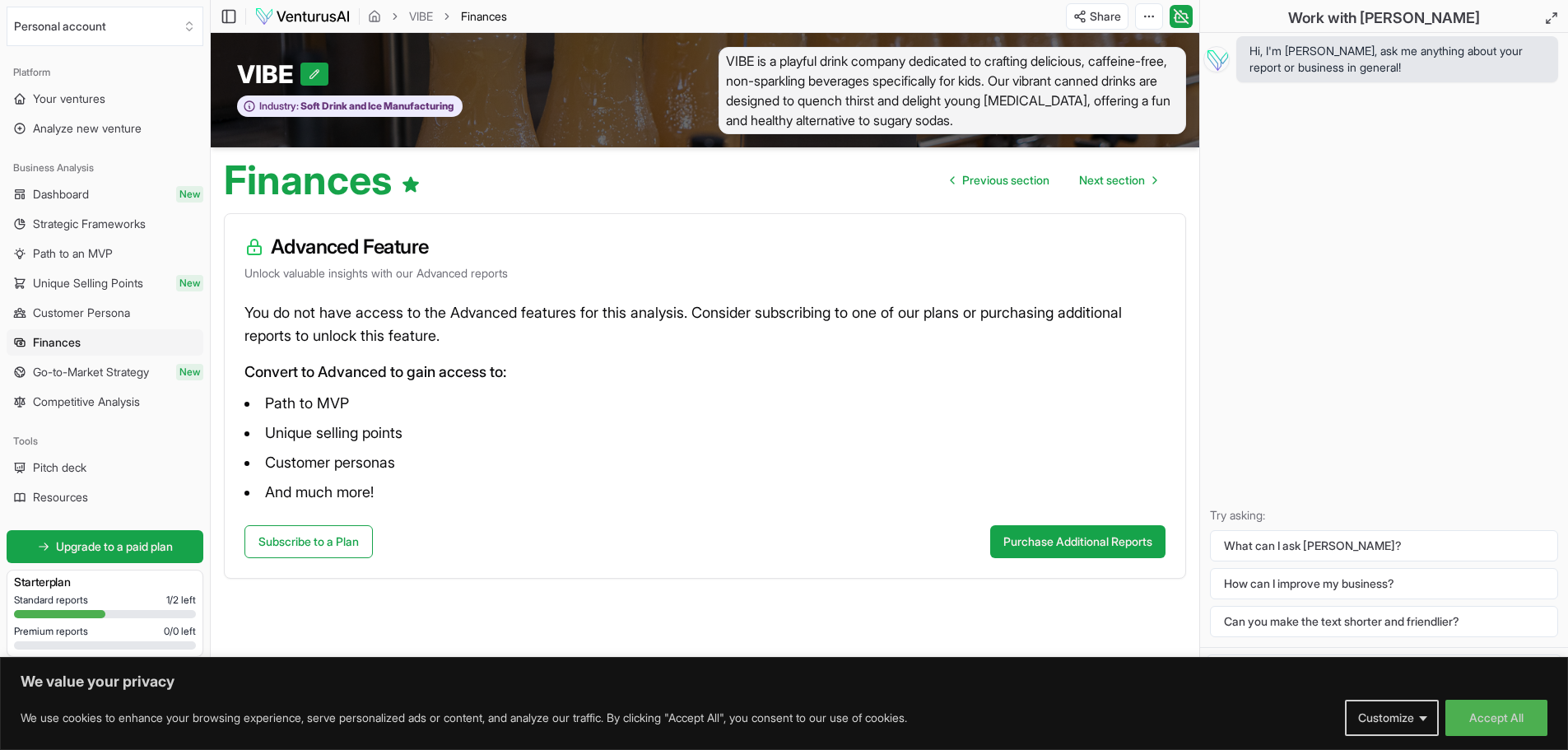
click at [94, 371] on span "Go-to-Market Strategy" at bounding box center [90, 372] width 116 height 16
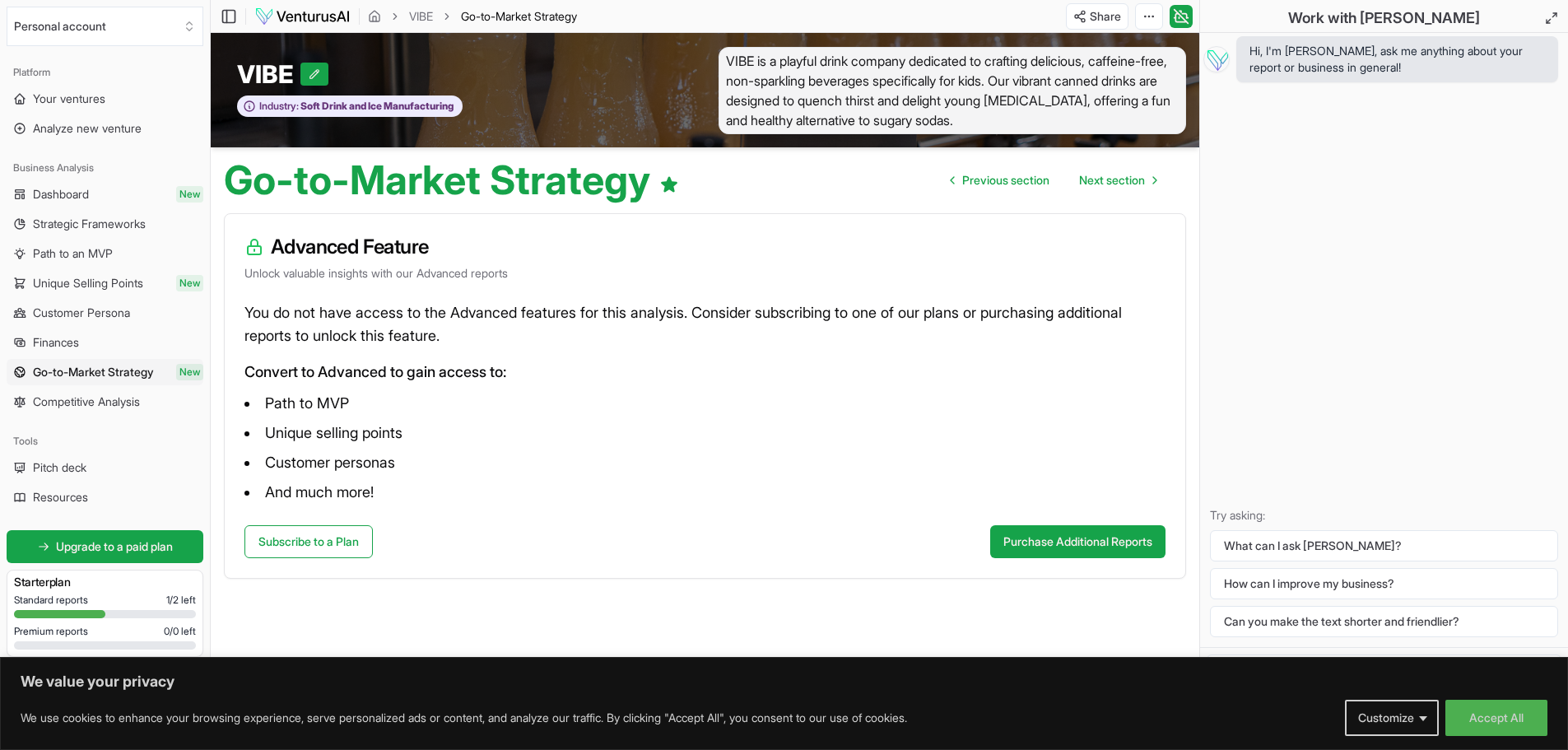
click at [94, 402] on span "Competitive Analysis" at bounding box center [86, 402] width 107 height 16
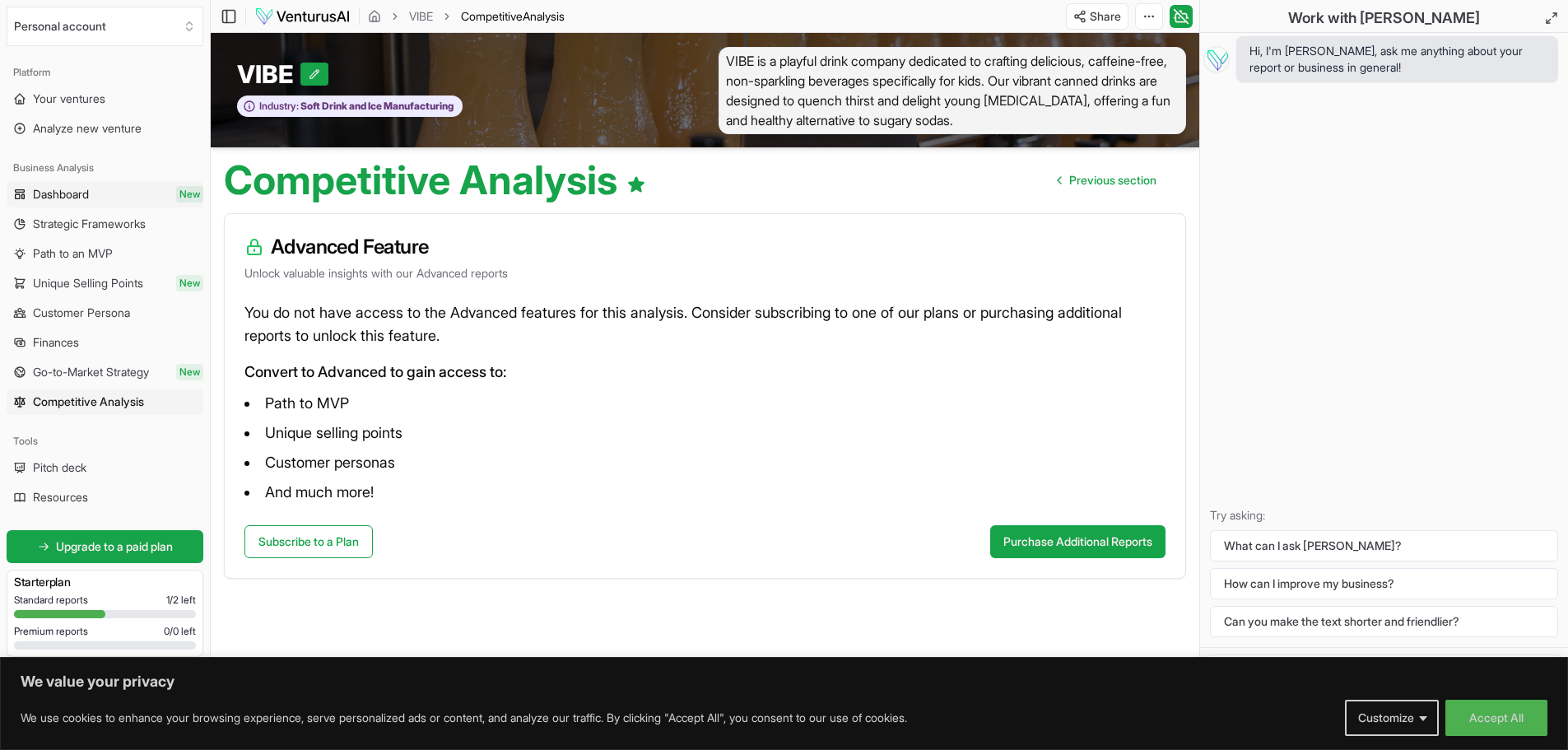
click at [110, 200] on link "Dashboard New" at bounding box center [104, 194] width 196 height 26
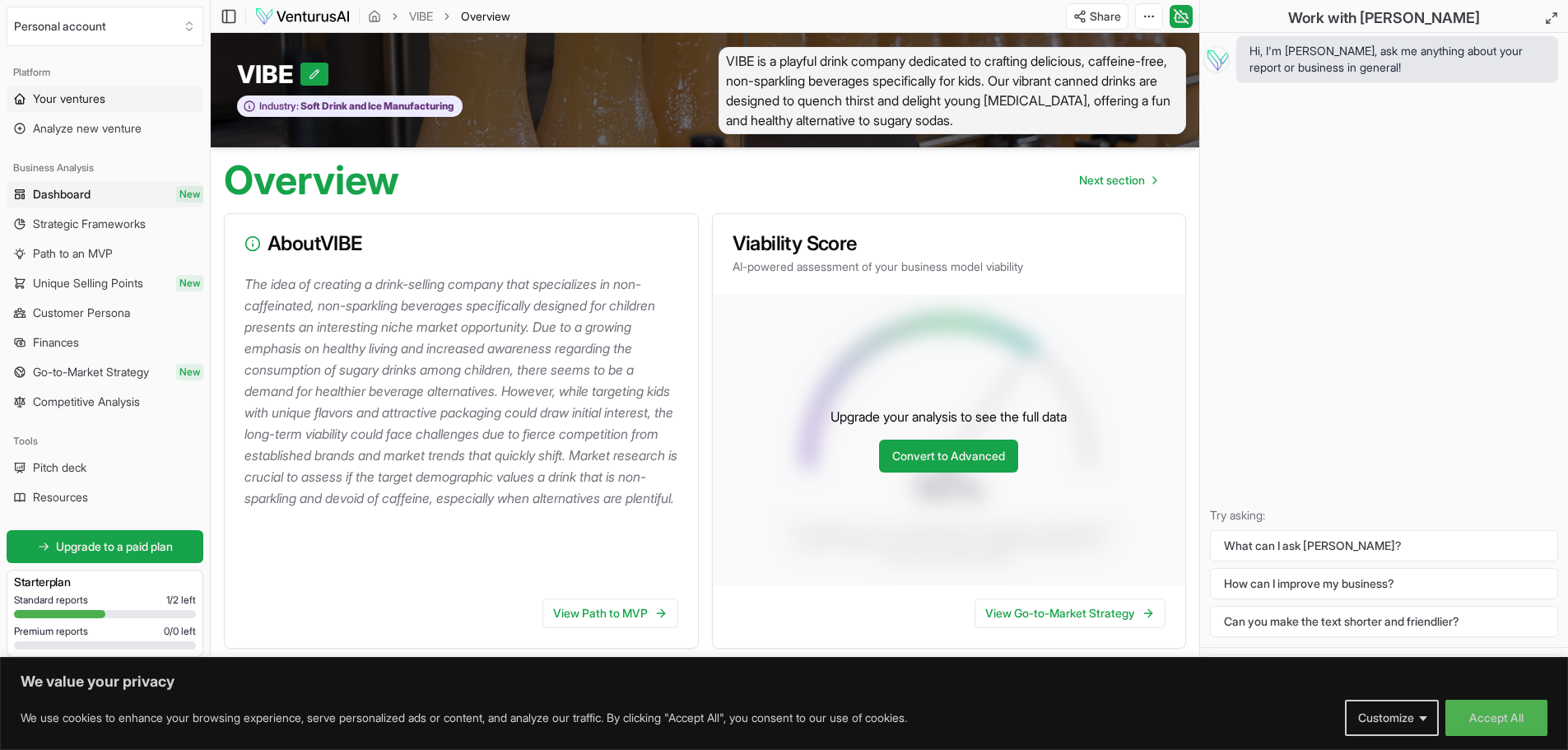
drag, startPoint x: 109, startPoint y: 87, endPoint x: 113, endPoint y: 129, distance: 42.2
click at [109, 88] on link "Your ventures" at bounding box center [104, 99] width 196 height 26
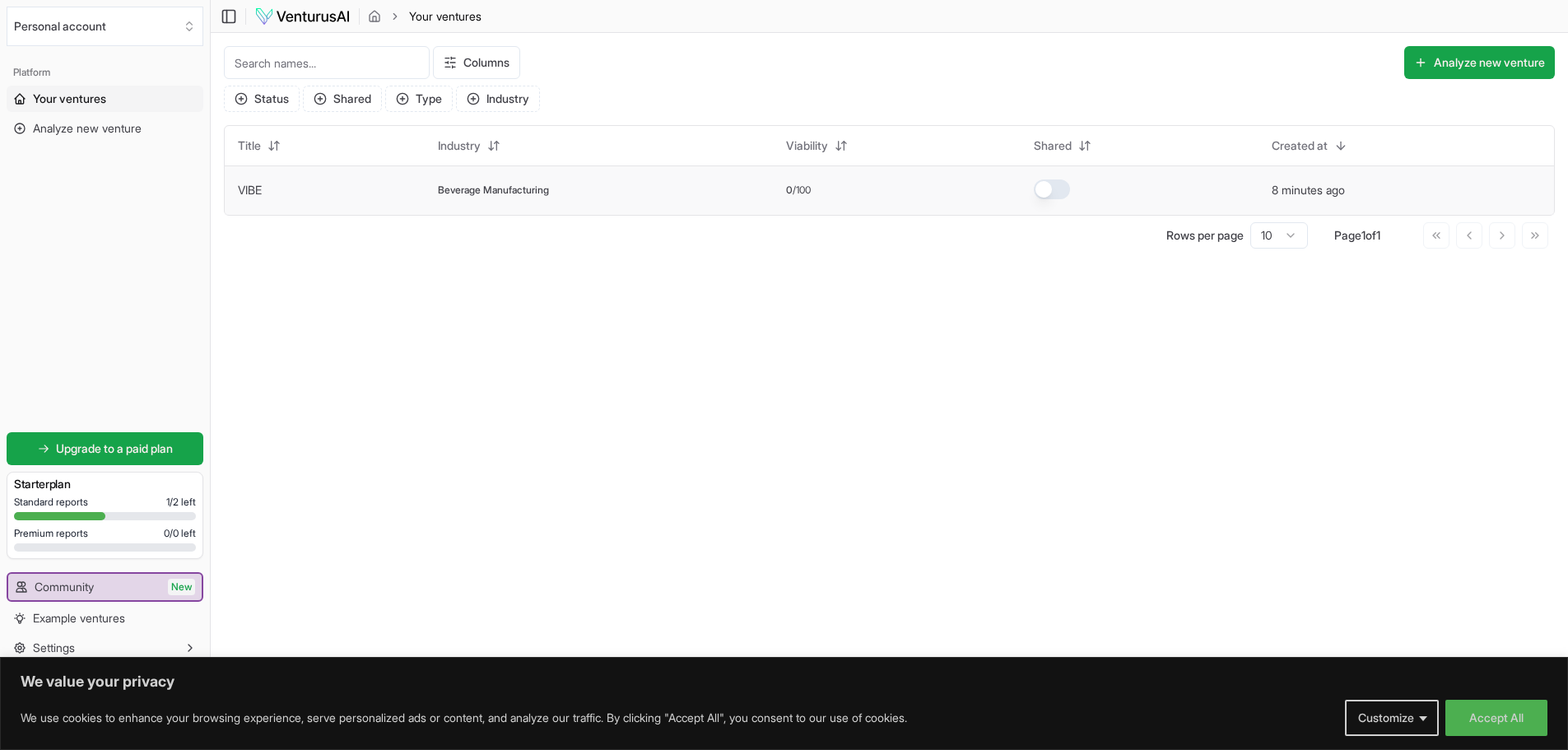
click at [798, 191] on span "/100" at bounding box center [802, 190] width 18 height 13
click at [817, 139] on html "We value your privacy We use cookies to enhance your browsing experience, serve…" at bounding box center [784, 375] width 1568 height 750
click at [816, 142] on html "We value your privacy We use cookies to enhance your browsing experience, serve…" at bounding box center [784, 375] width 1568 height 750
click at [790, 146] on html "We value your privacy We use cookies to enhance your browsing experience, serve…" at bounding box center [784, 375] width 1568 height 750
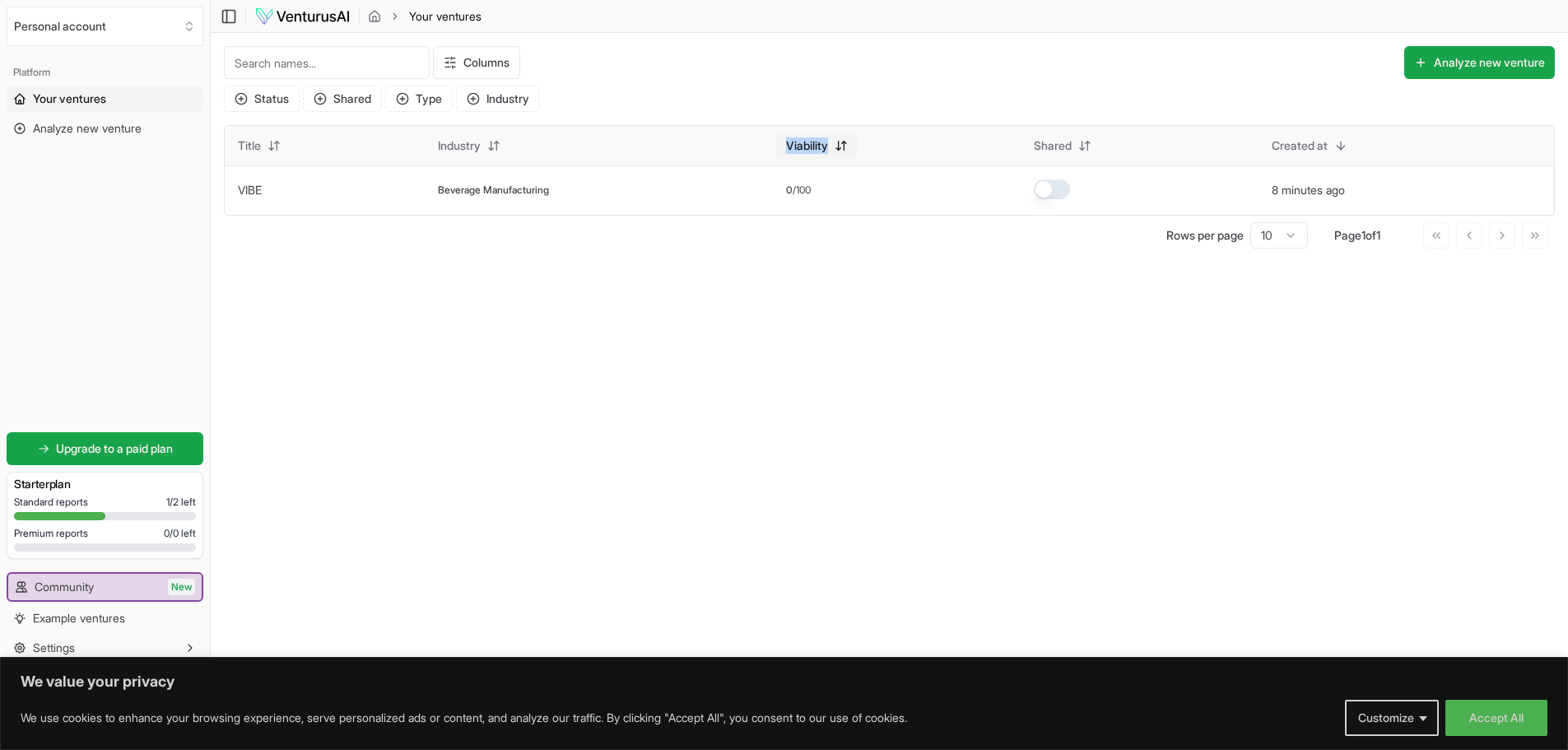
drag, startPoint x: 790, startPoint y: 146, endPoint x: 816, endPoint y: 145, distance: 26.0
click at [816, 145] on html "We value your privacy We use cookies to enhance your browsing experience, serve…" at bounding box center [784, 375] width 1568 height 750
copy span "Viability"
click at [962, 206] on td "0 /100" at bounding box center [897, 190] width 247 height 49
click at [246, 190] on link "VIBE" at bounding box center [250, 189] width 24 height 14
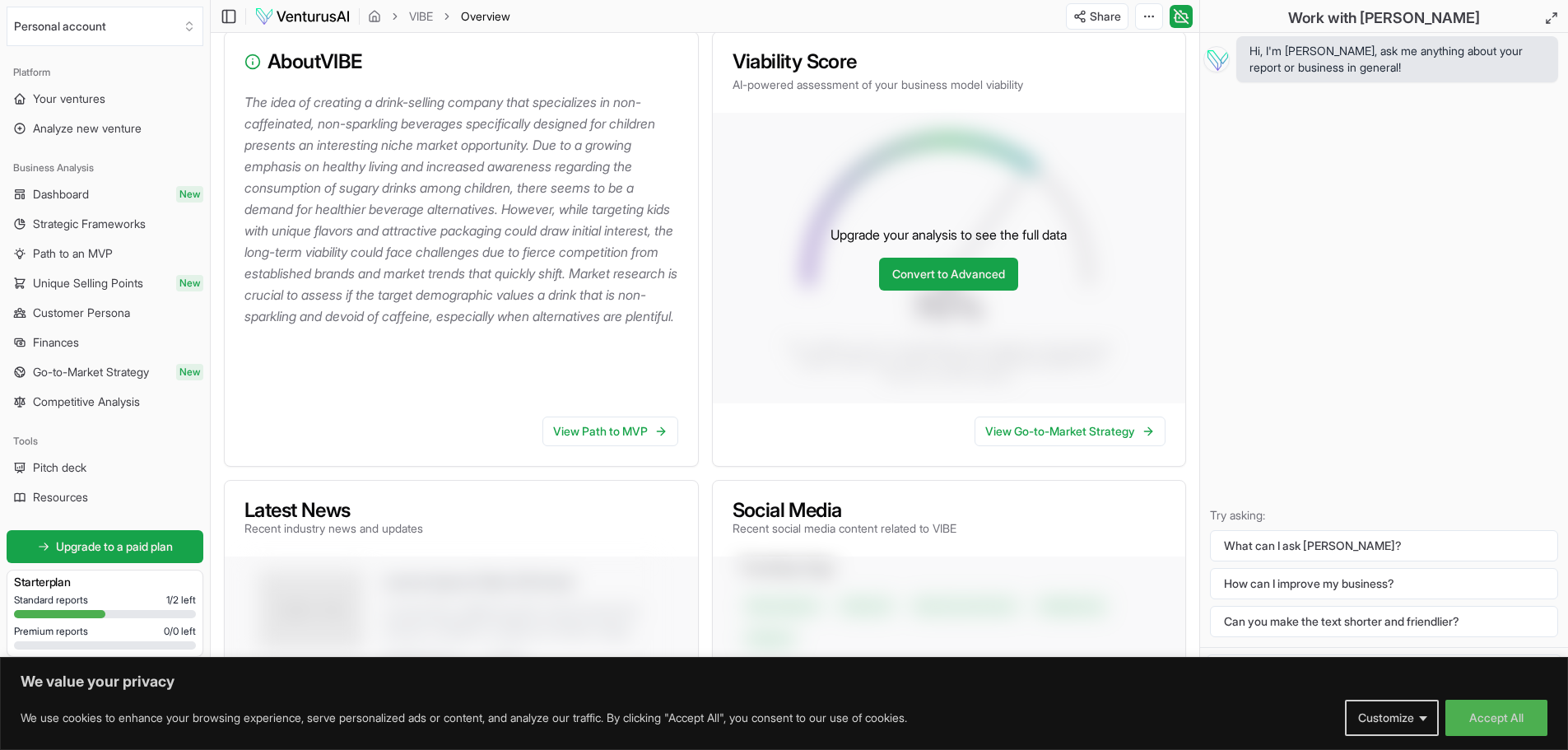
scroll to position [164, 0]
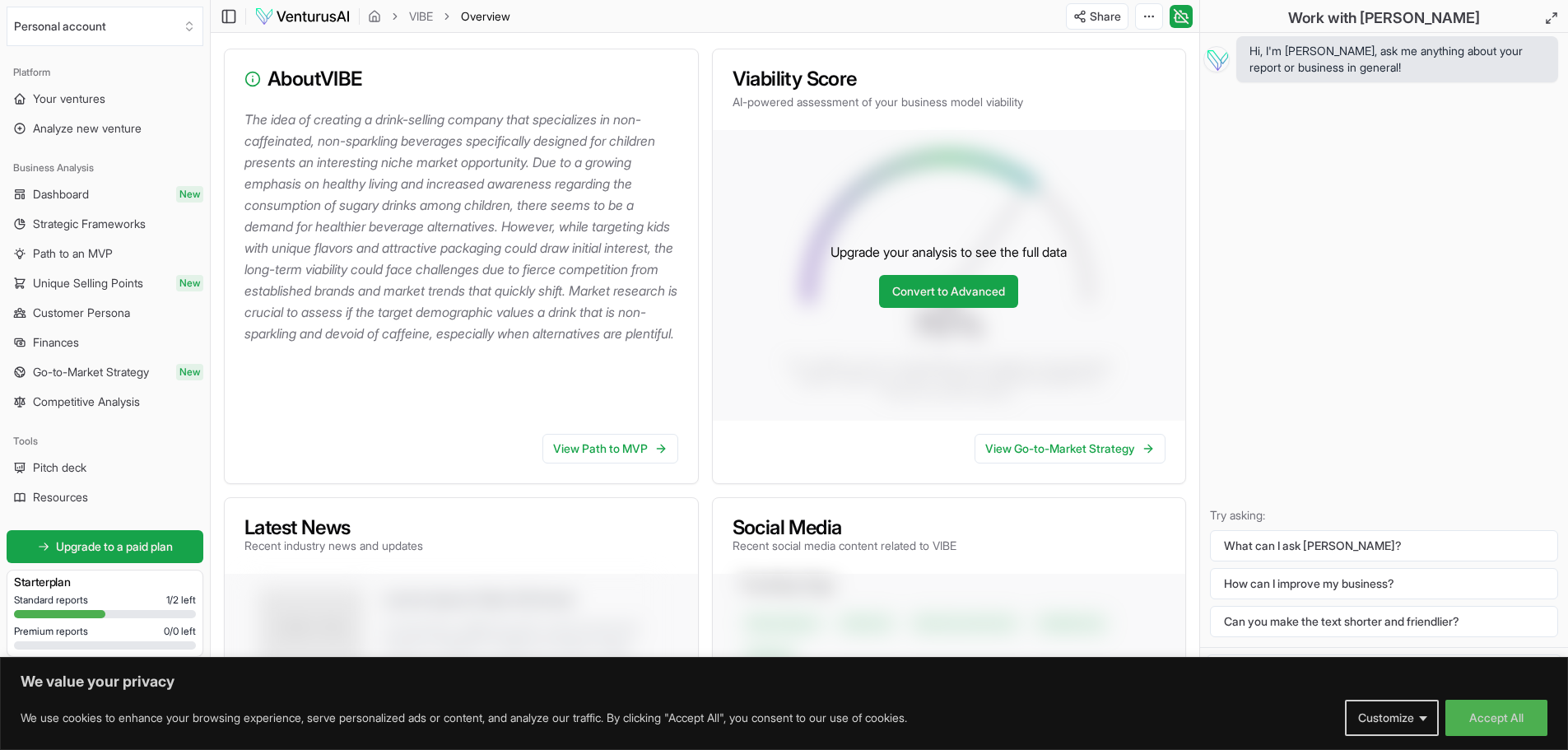
click at [938, 269] on div "Upgrade your analysis to see the full data Convert to Advanced" at bounding box center [950, 275] width 473 height 290
click at [942, 294] on link "Convert to Advanced" at bounding box center [949, 291] width 139 height 33
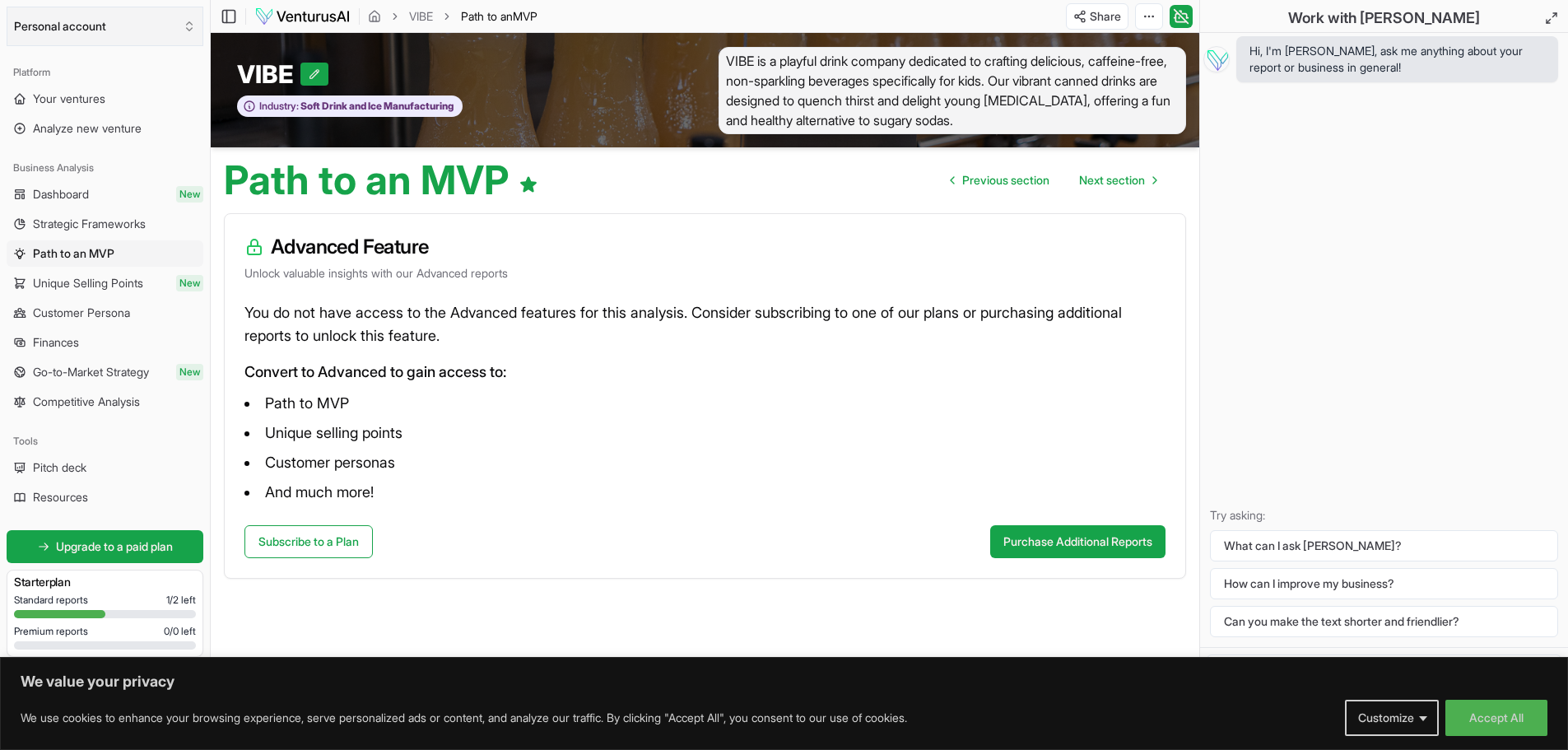
click at [59, 17] on button "Personal account" at bounding box center [104, 26] width 196 height 39
click at [0, 154] on html "We value your privacy We use cookies to enhance your browsing experience, serve…" at bounding box center [784, 375] width 1568 height 750
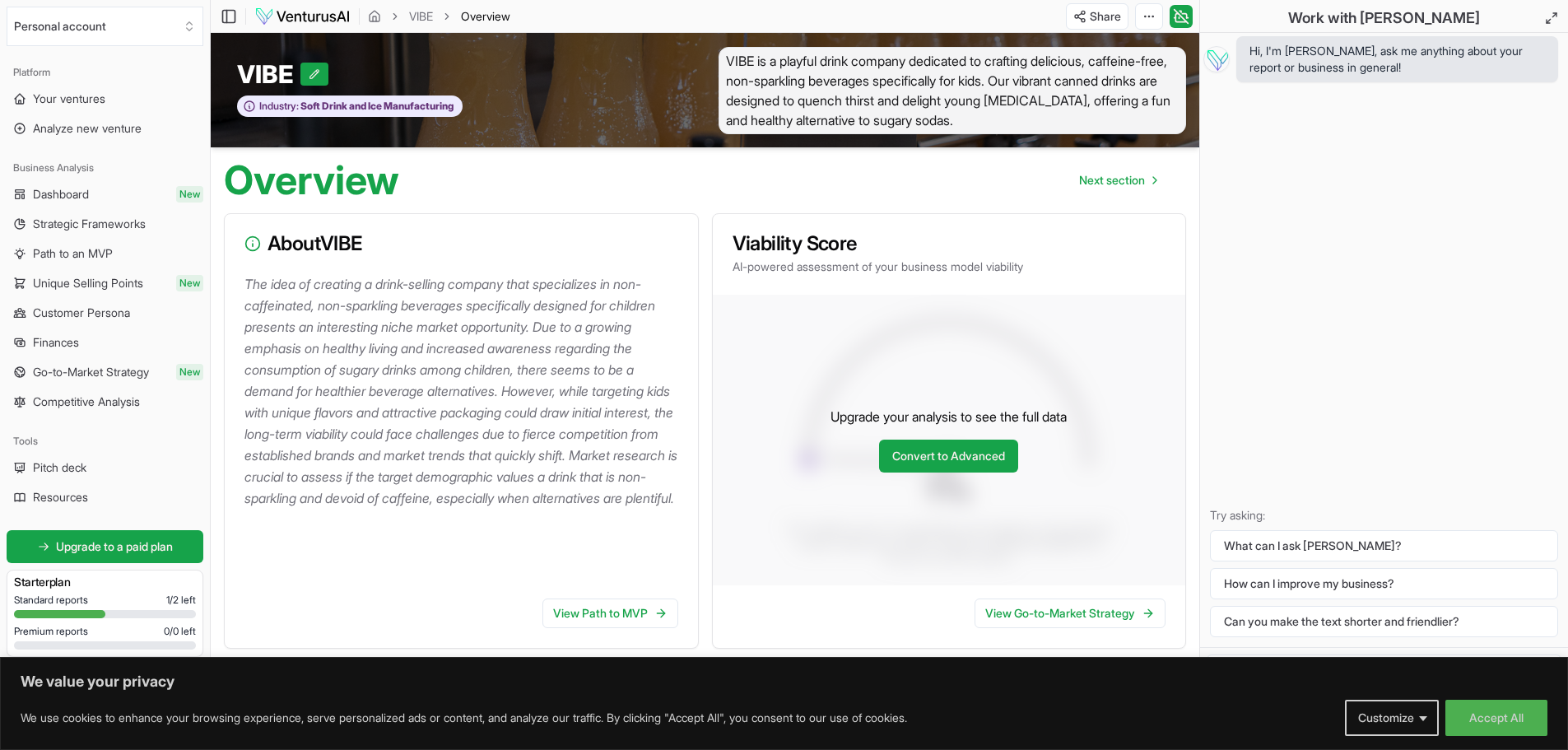
scroll to position [164, 0]
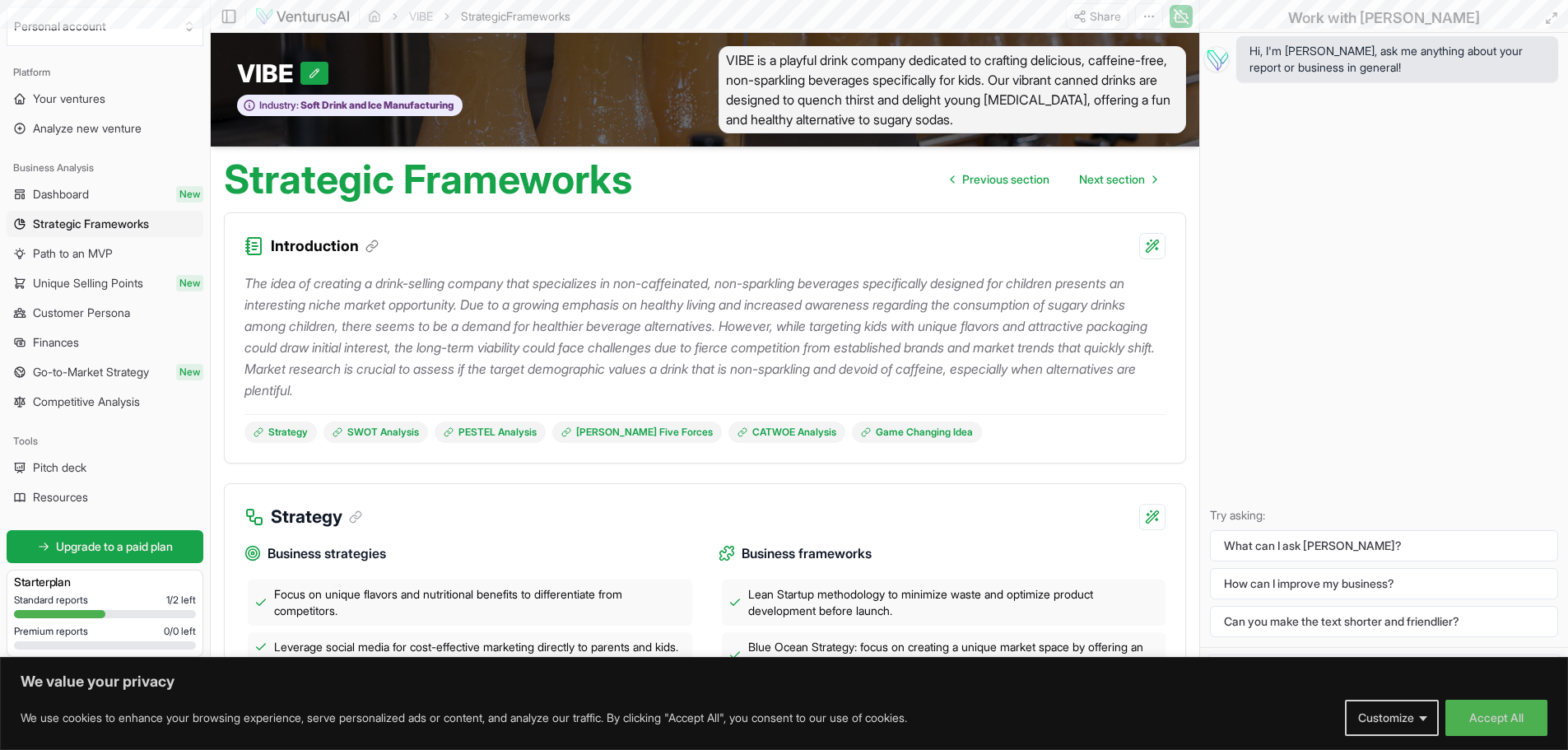
scroll to position [3264, 0]
